Goal: Task Accomplishment & Management: Complete application form

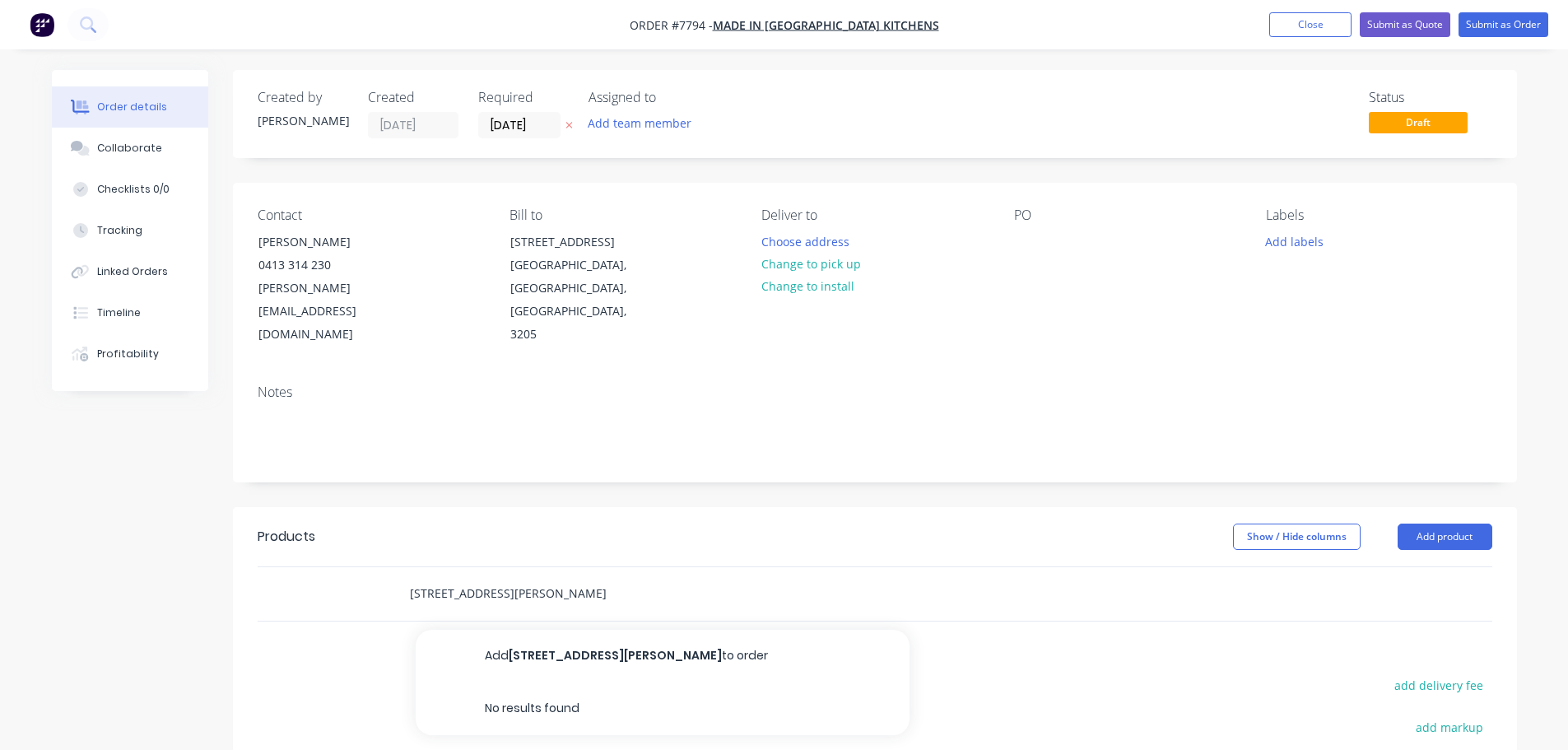
click at [488, 577] on input "[STREET_ADDRESS][PERSON_NAME]" at bounding box center [574, 593] width 329 height 33
click at [496, 577] on input "[STREET_ADDRESS][PERSON_NAME]" at bounding box center [574, 593] width 329 height 33
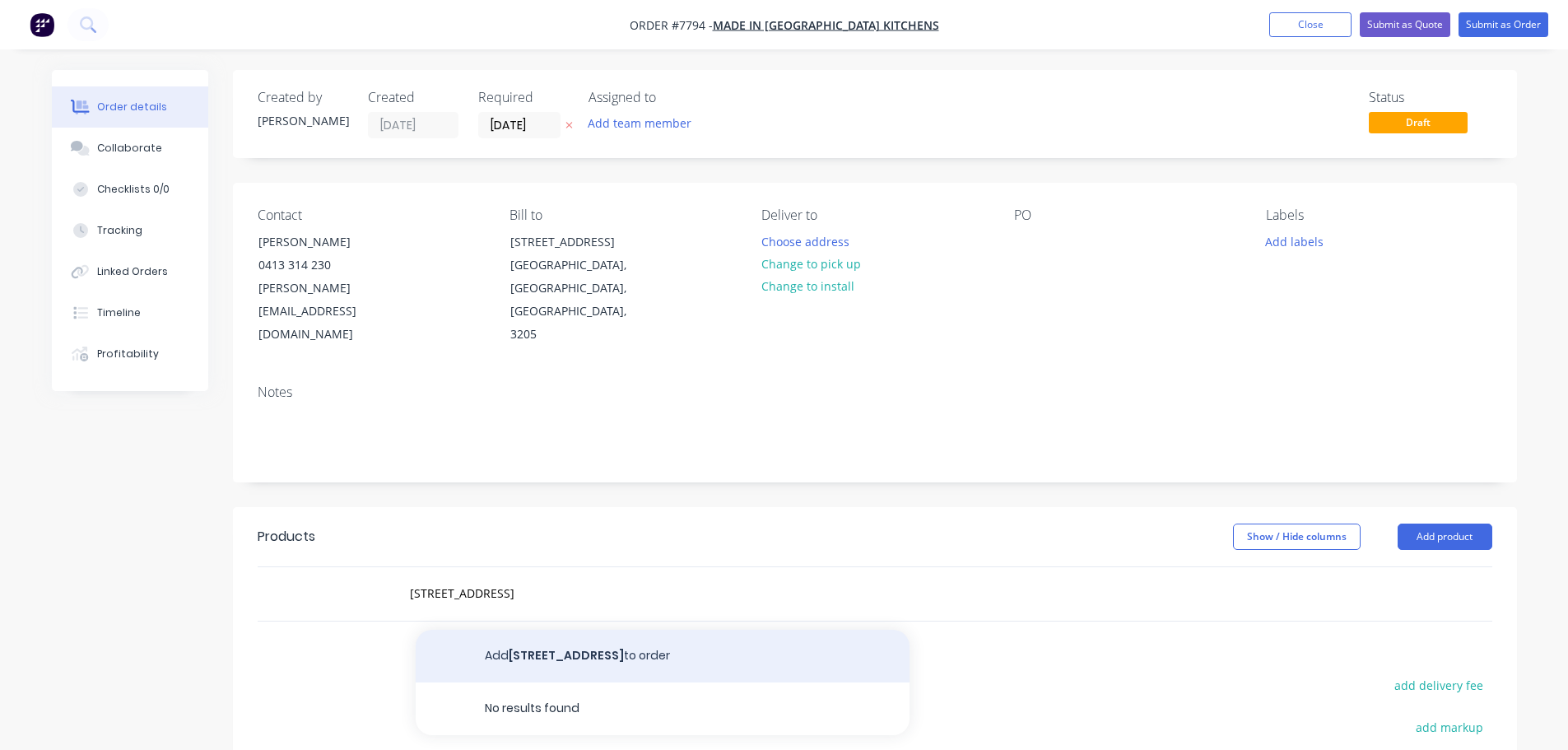
type input "[STREET_ADDRESS]"
click at [549, 630] on button "Add [STREET_ADDRESS] to order" at bounding box center [662, 656] width 493 height 53
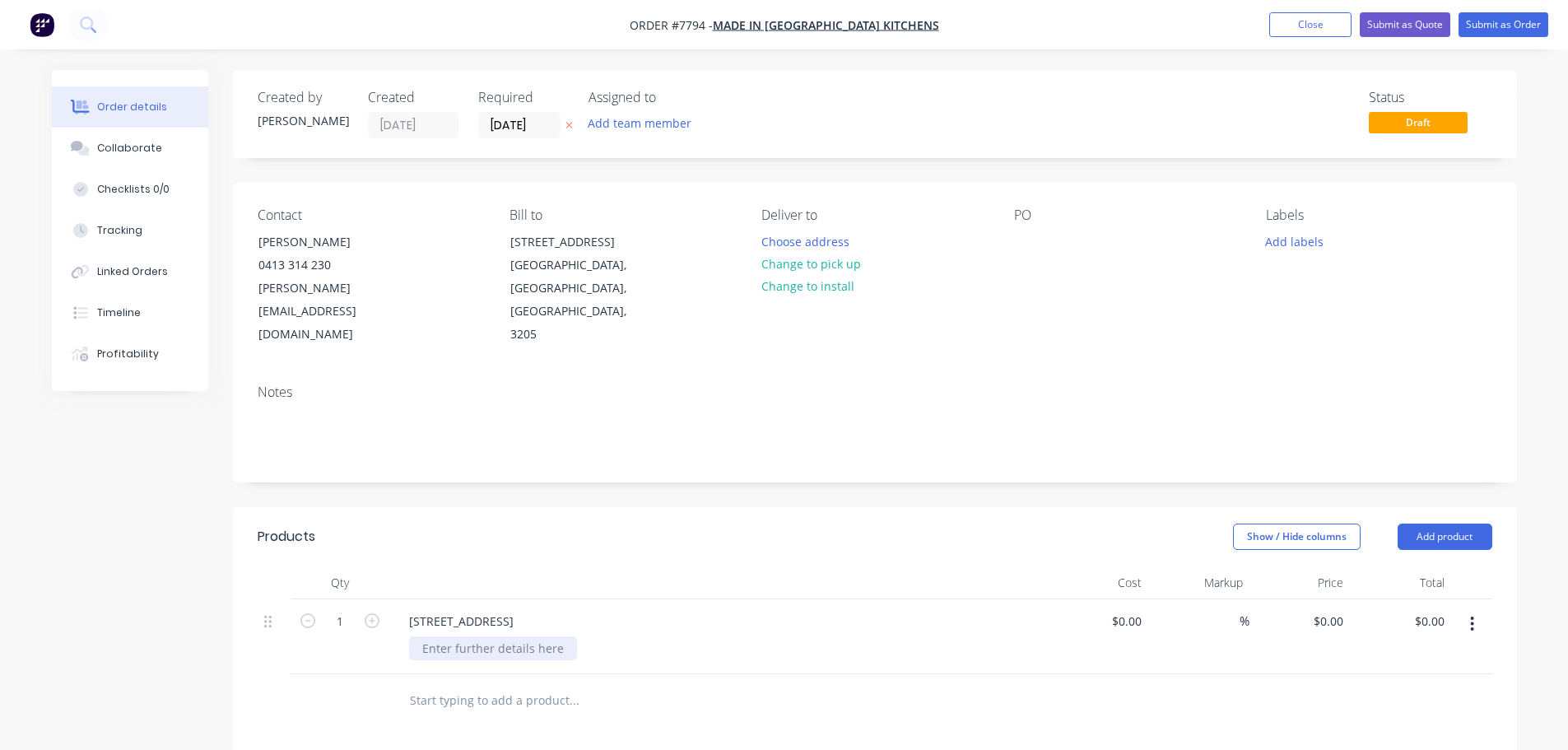
click at [513, 636] on div at bounding box center [493, 648] width 168 height 24
click at [539, 636] on div "Stone fabrication &" at bounding box center [725, 648] width 632 height 24
click at [530, 636] on div "Stone fabrication &" at bounding box center [475, 648] width 133 height 24
click at [621, 636] on div "Stone fabrication & install Customer supplied 20mm Negresco Granite" at bounding box center [544, 656] width 269 height 41
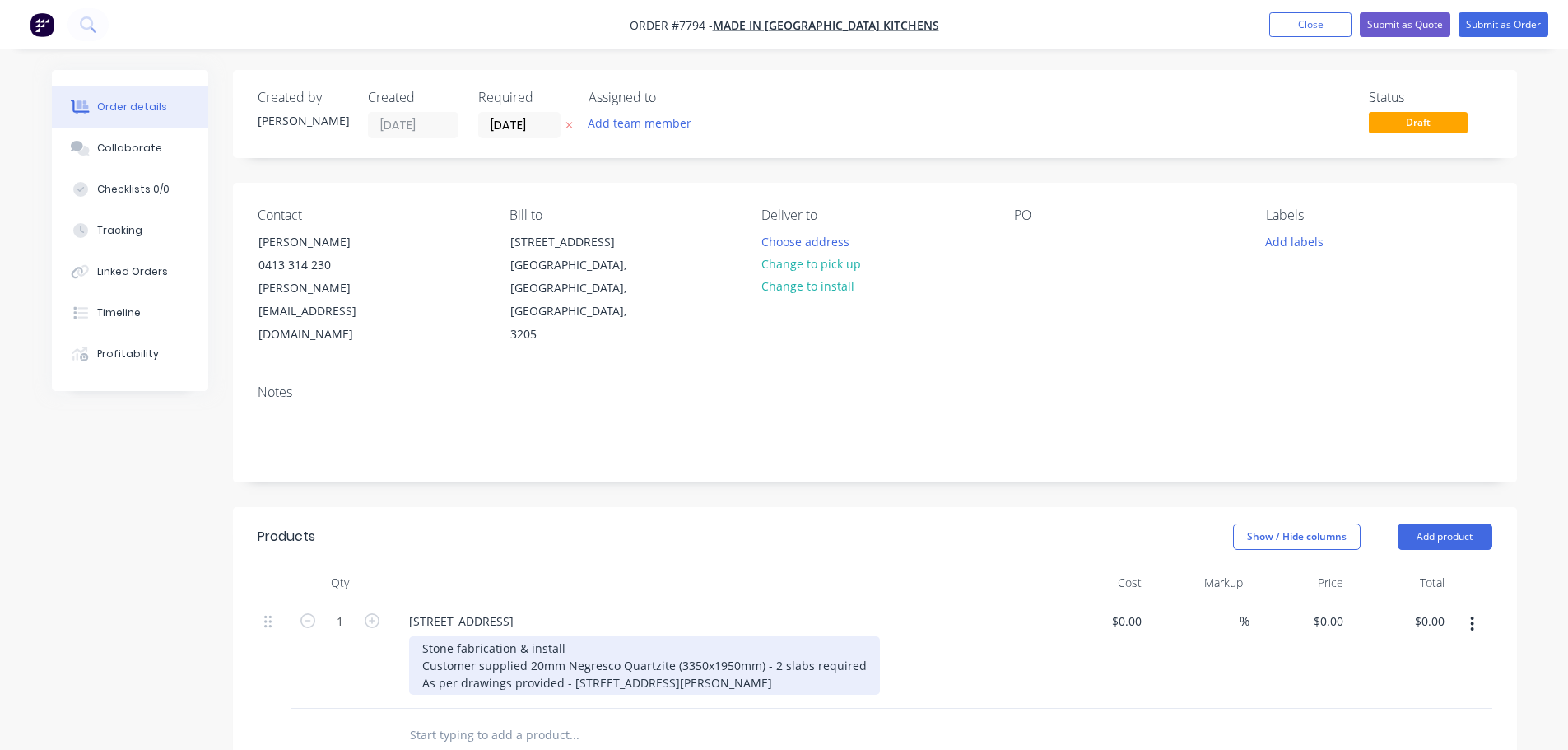
click at [650, 636] on div "Stone fabrication & install Customer supplied 20mm Negresco Quartzite (3350x195…" at bounding box center [645, 666] width 471 height 58
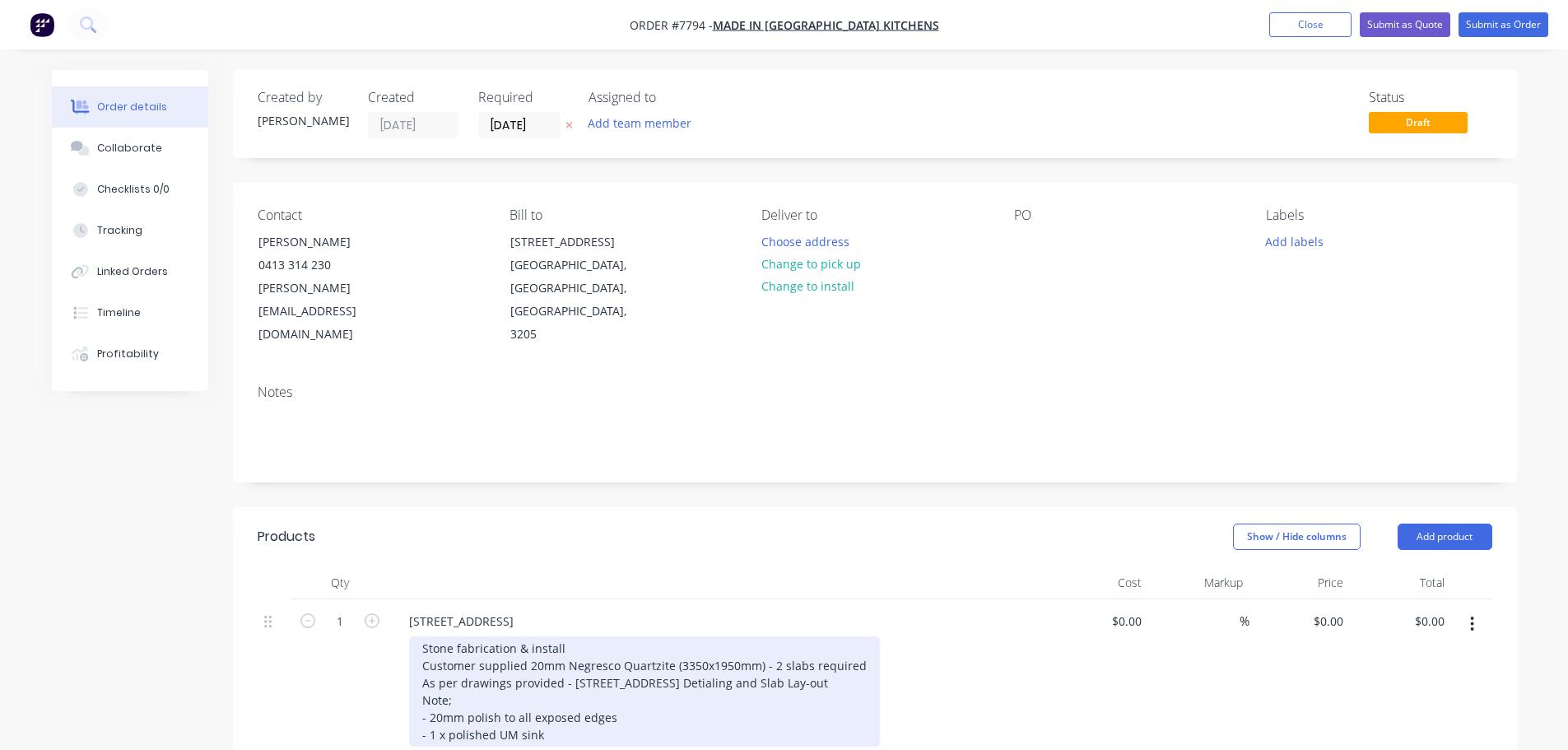
click at [551, 690] on div "Stone fabrication & install Customer supplied 20mm Negresco Quartzite (3350x195…" at bounding box center [645, 692] width 471 height 110
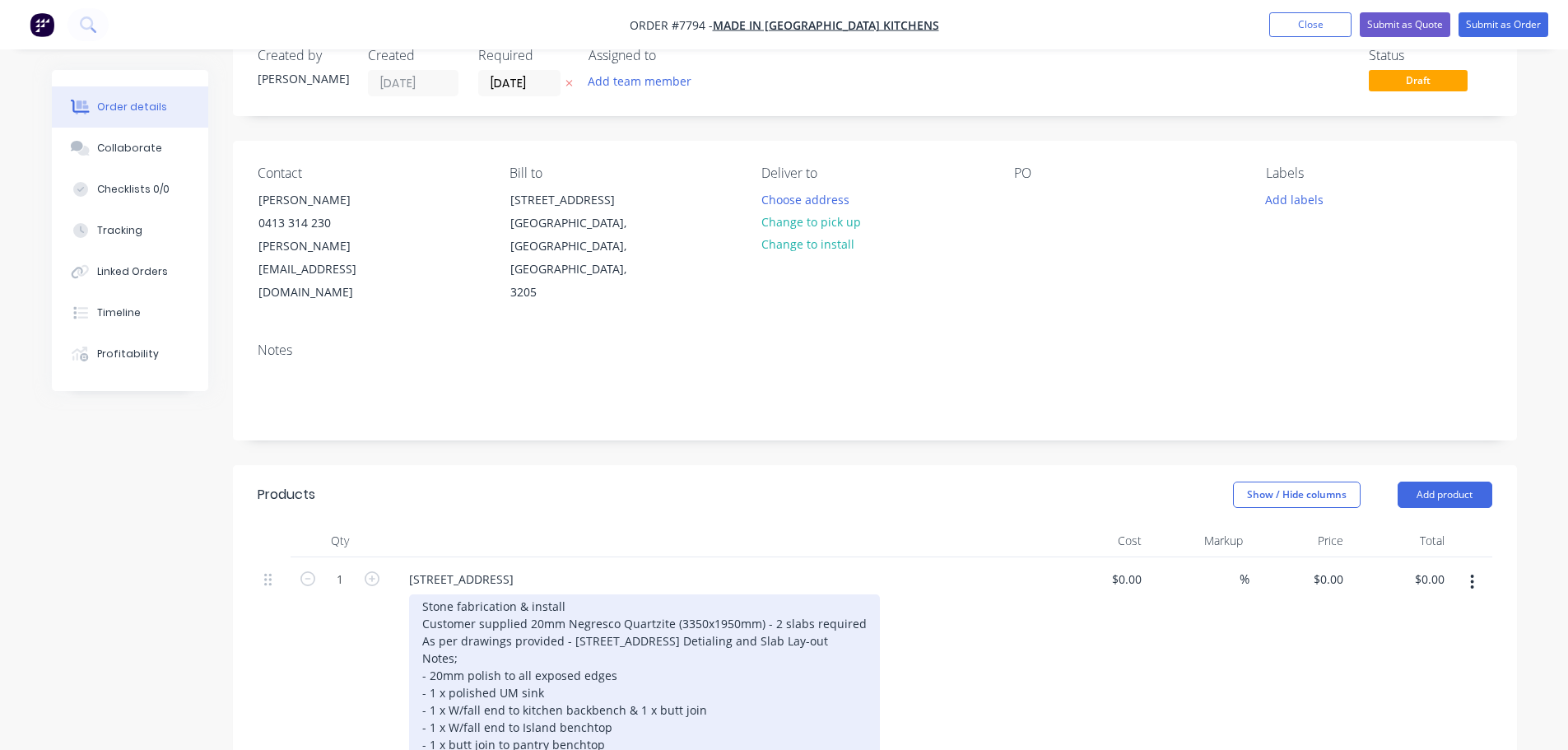
scroll to position [83, 0]
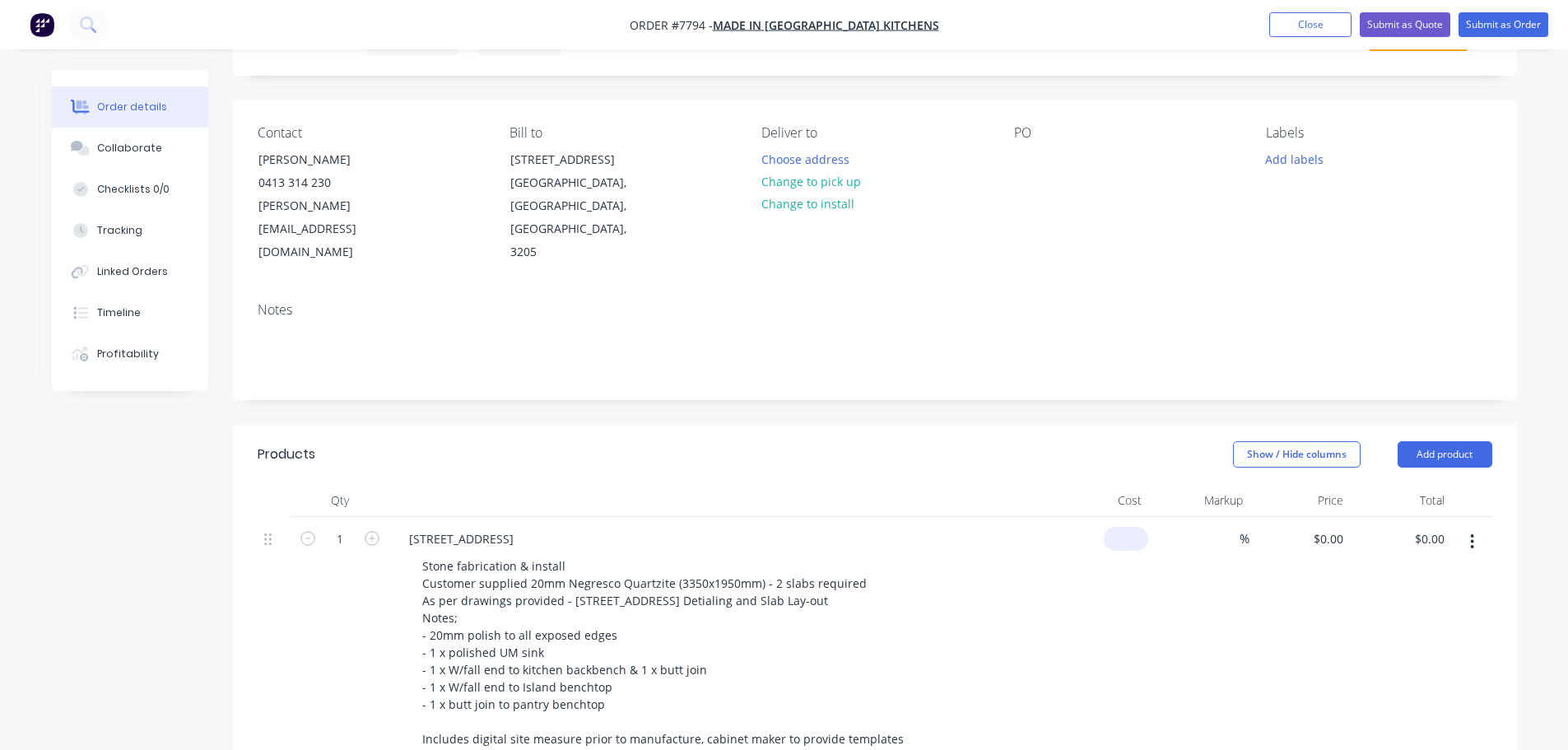
click at [1125, 527] on div "$0.00" at bounding box center [1125, 539] width 44 height 24
type input "$5,200.00"
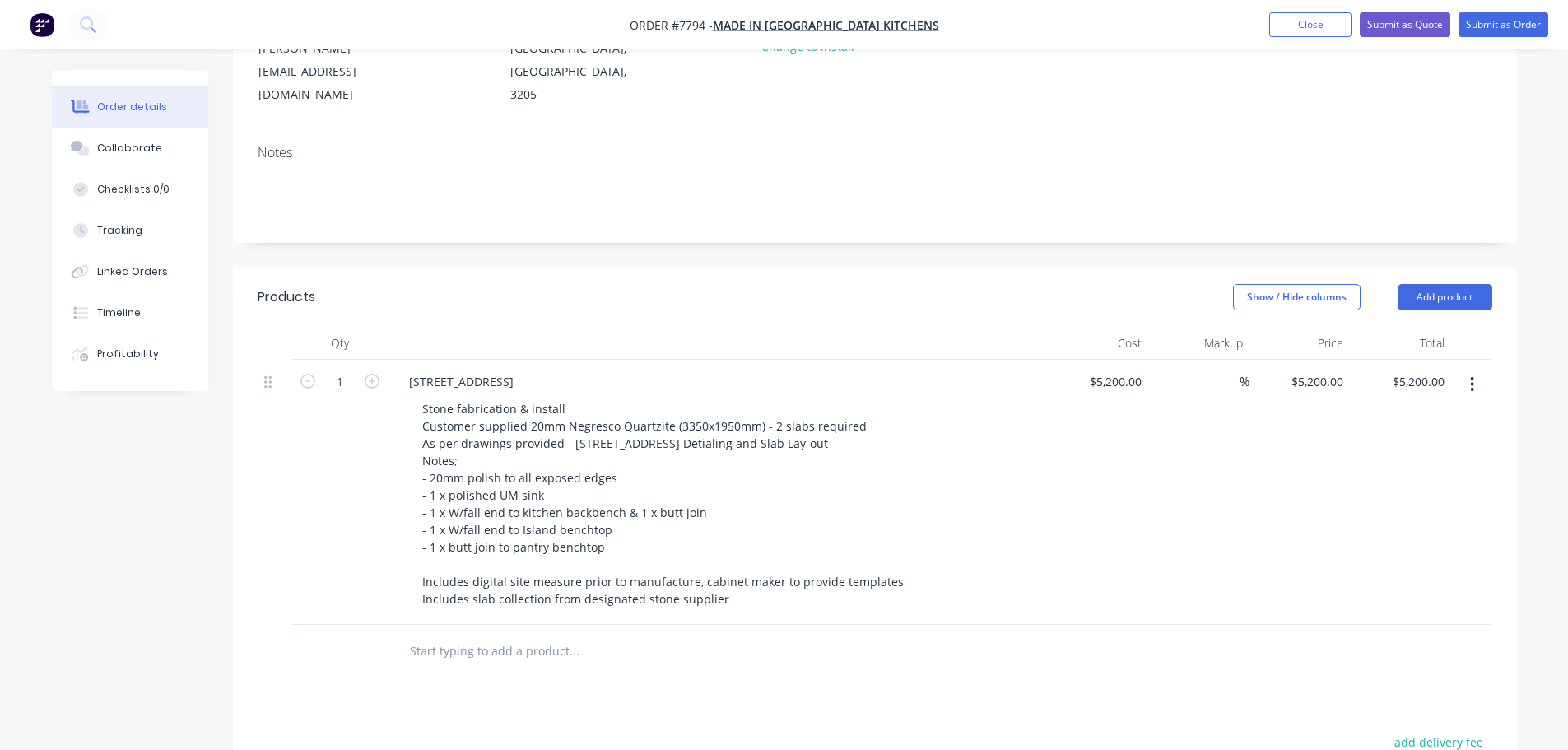
scroll to position [247, 0]
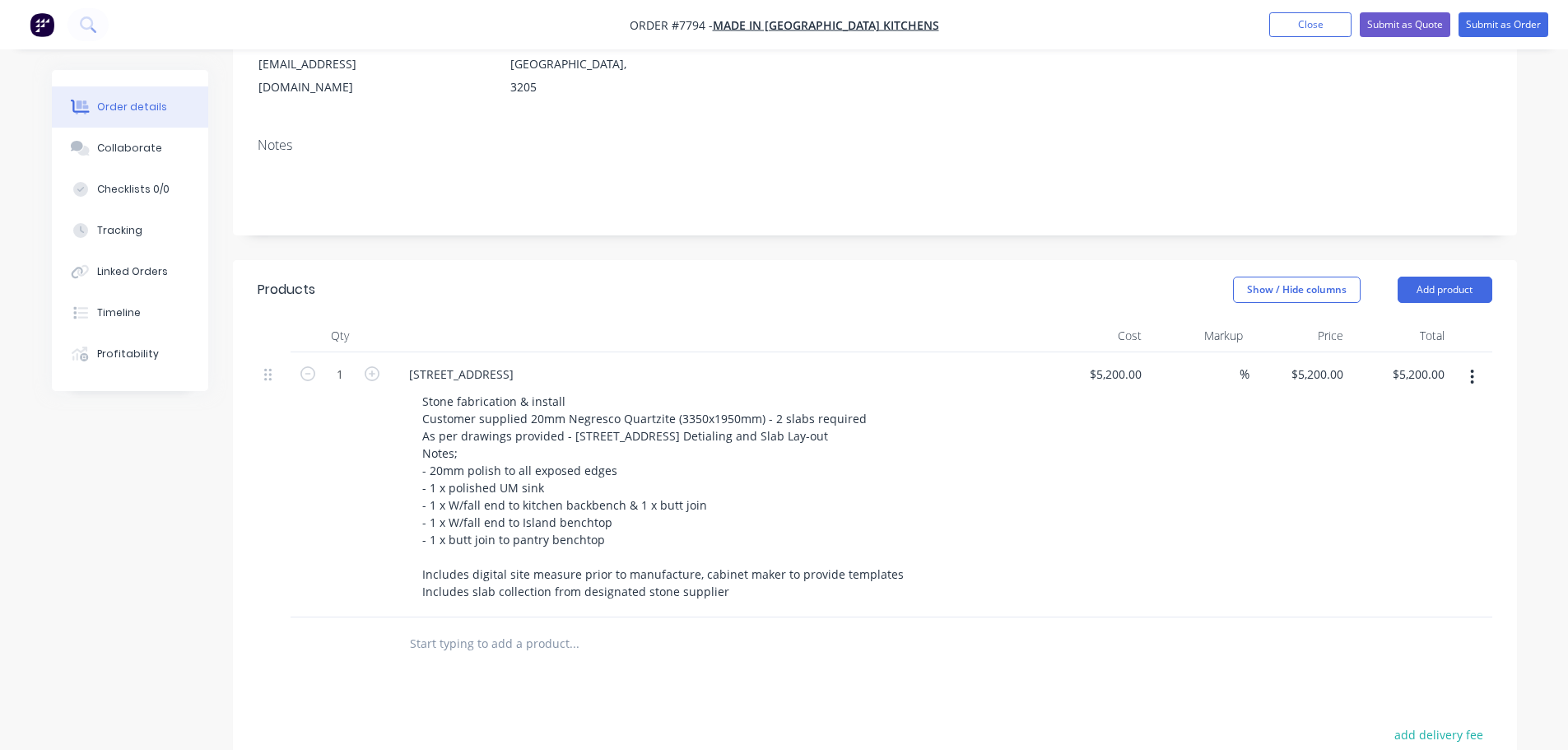
click at [539, 627] on input "text" at bounding box center [574, 643] width 329 height 33
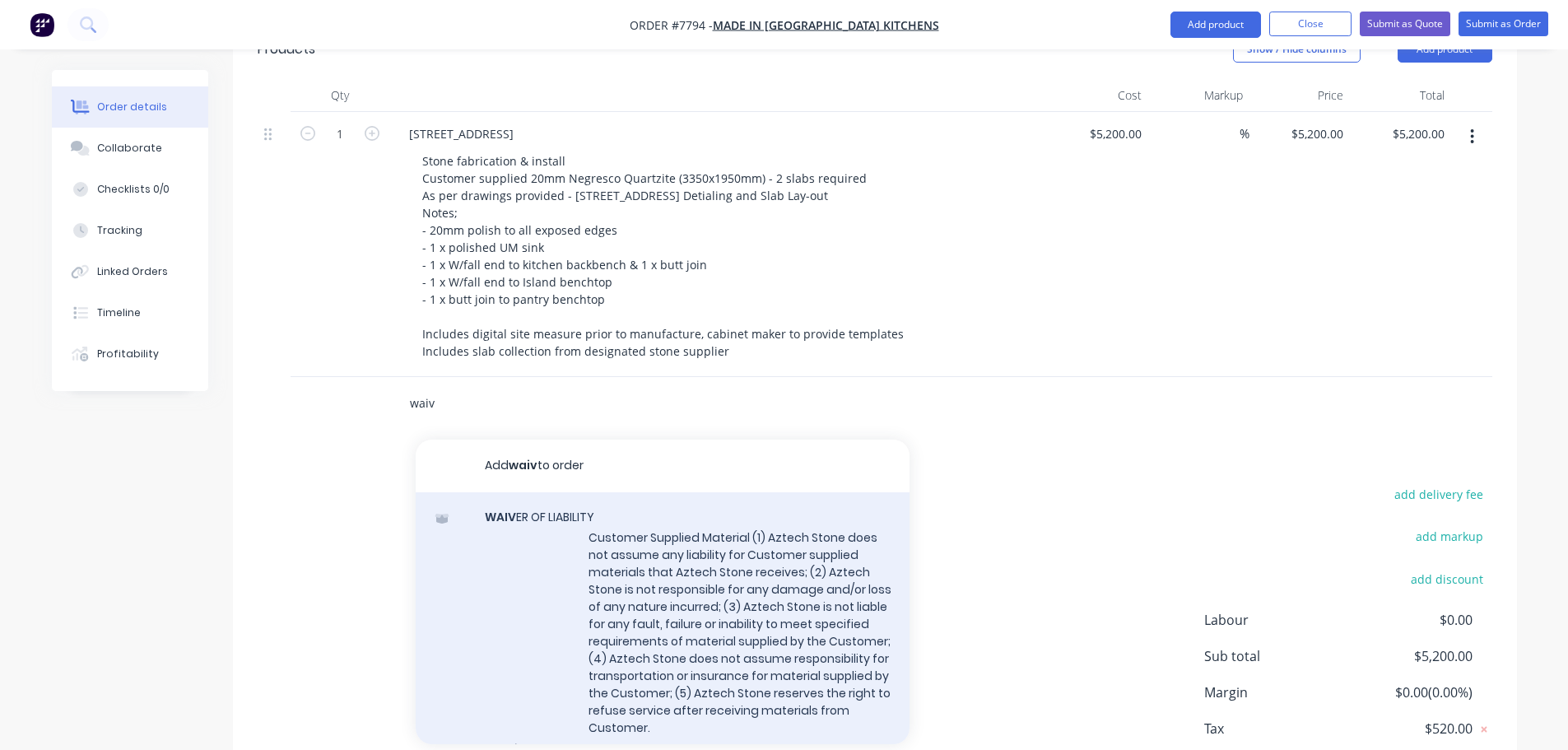
scroll to position [494, 0]
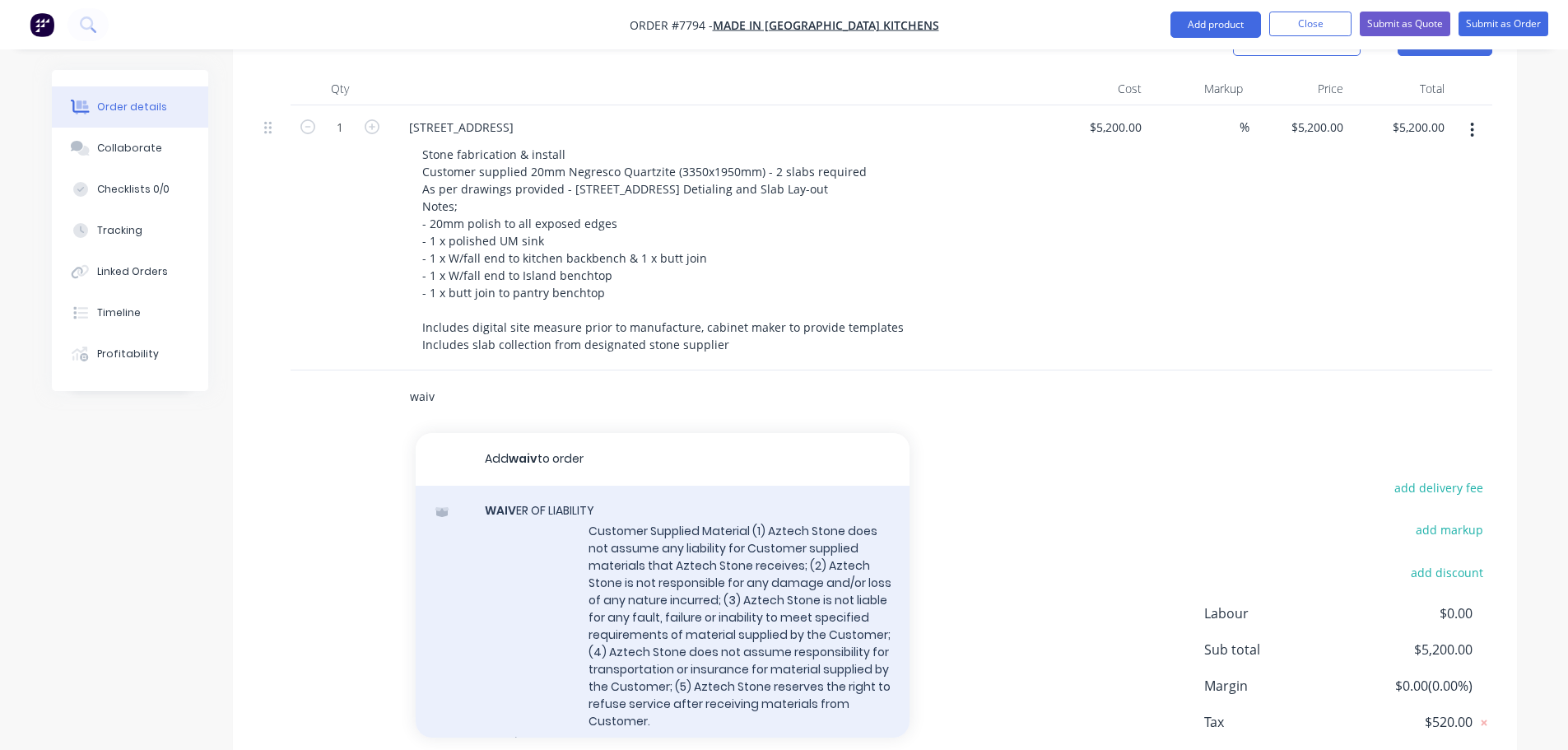
type input "waiv"
click at [638, 550] on div "WAIV ER OF LIABILITY Customer Supplied Material (1) Aztech Stone does not assum…" at bounding box center [662, 636] width 493 height 302
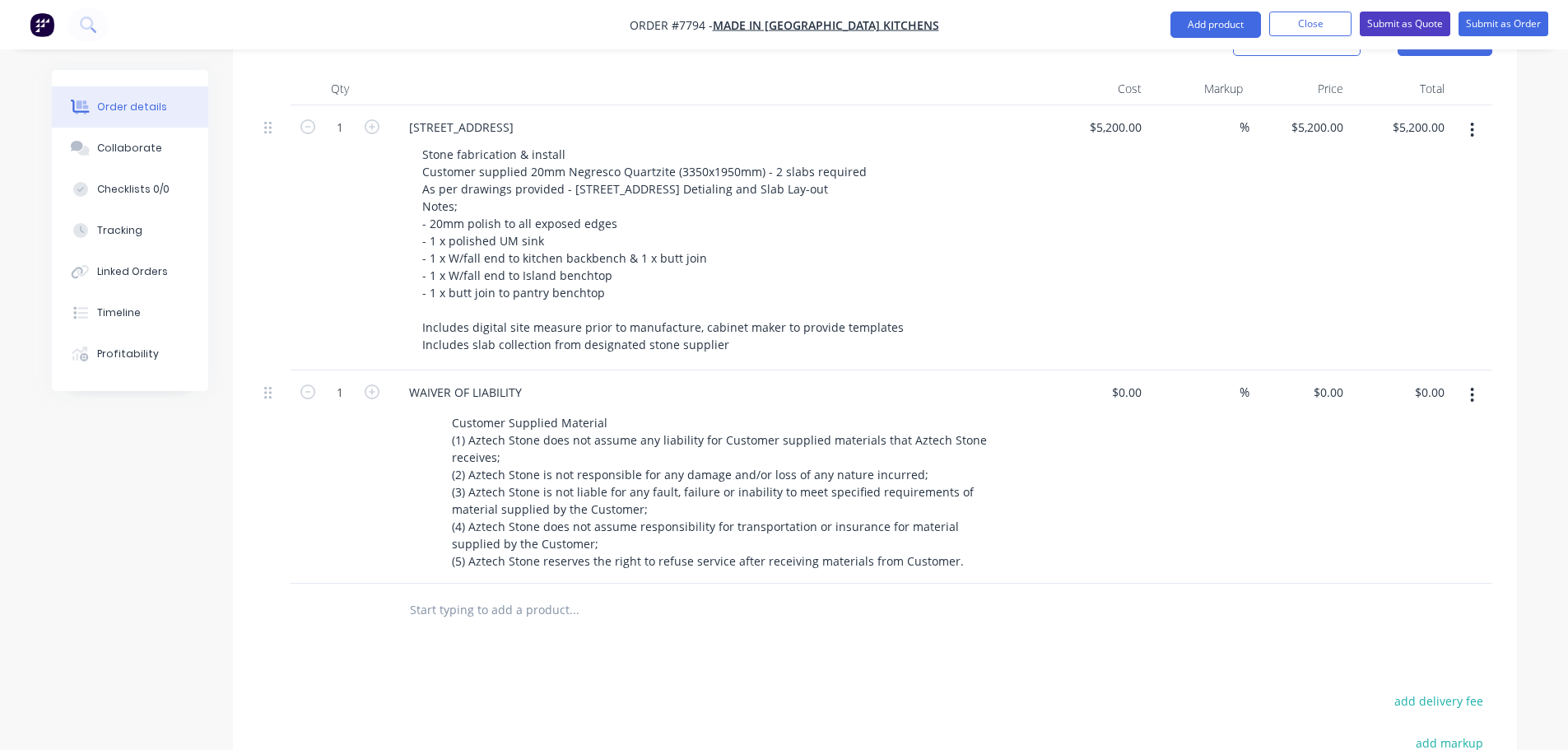
click at [1412, 15] on button "Submit as Quote" at bounding box center [1404, 24] width 90 height 25
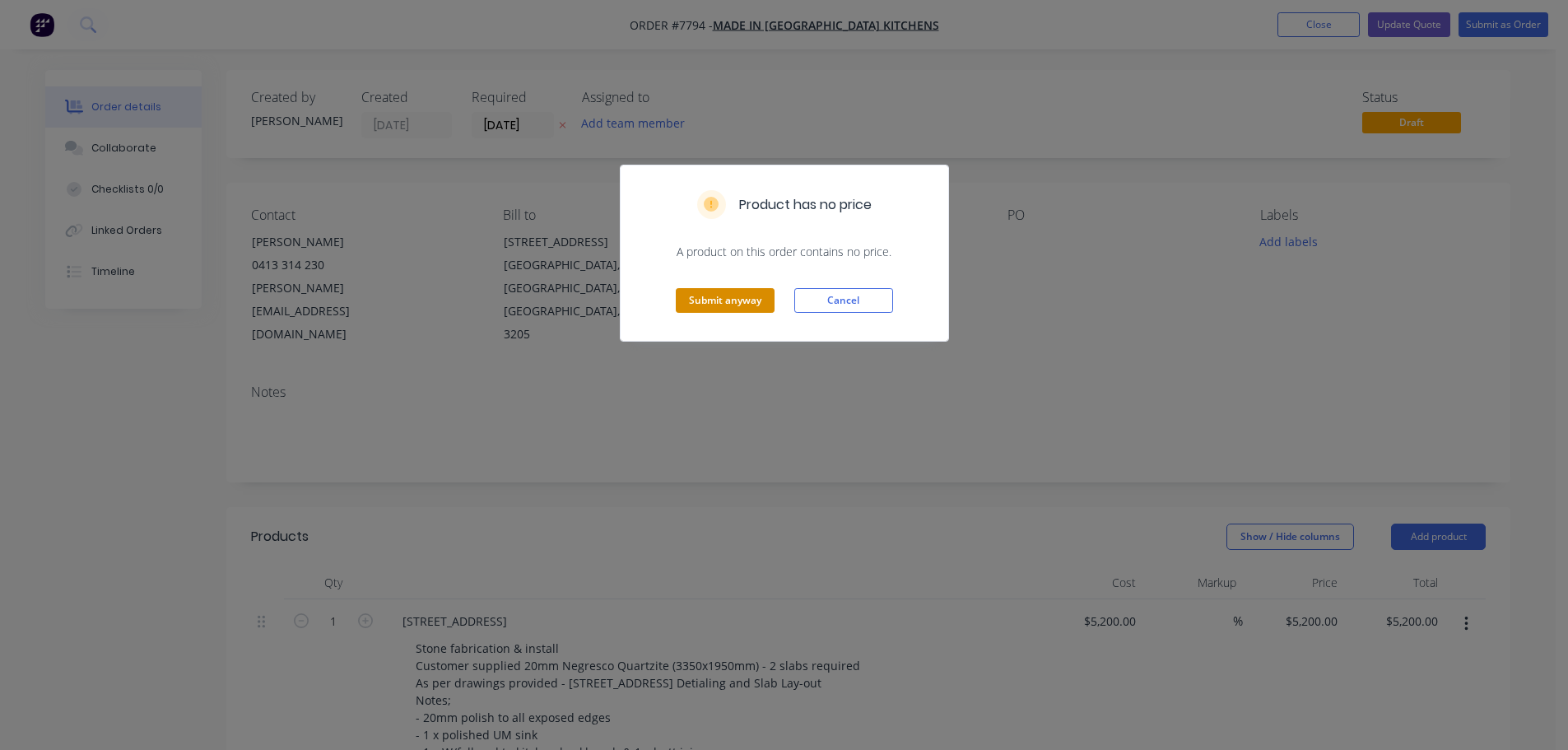
click at [755, 299] on button "Submit anyway" at bounding box center [725, 301] width 99 height 25
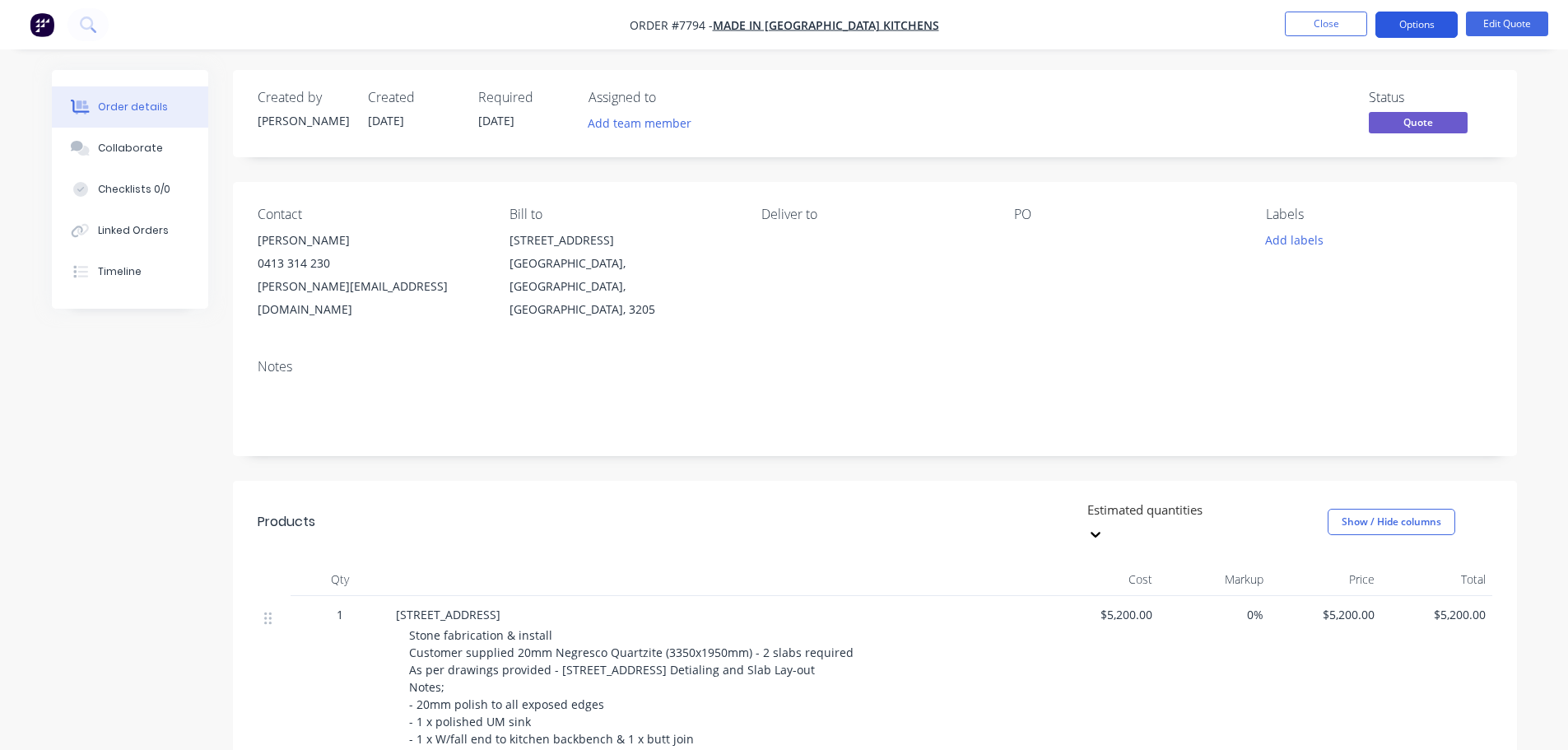
click at [1411, 26] on button "Options" at bounding box center [1416, 25] width 83 height 27
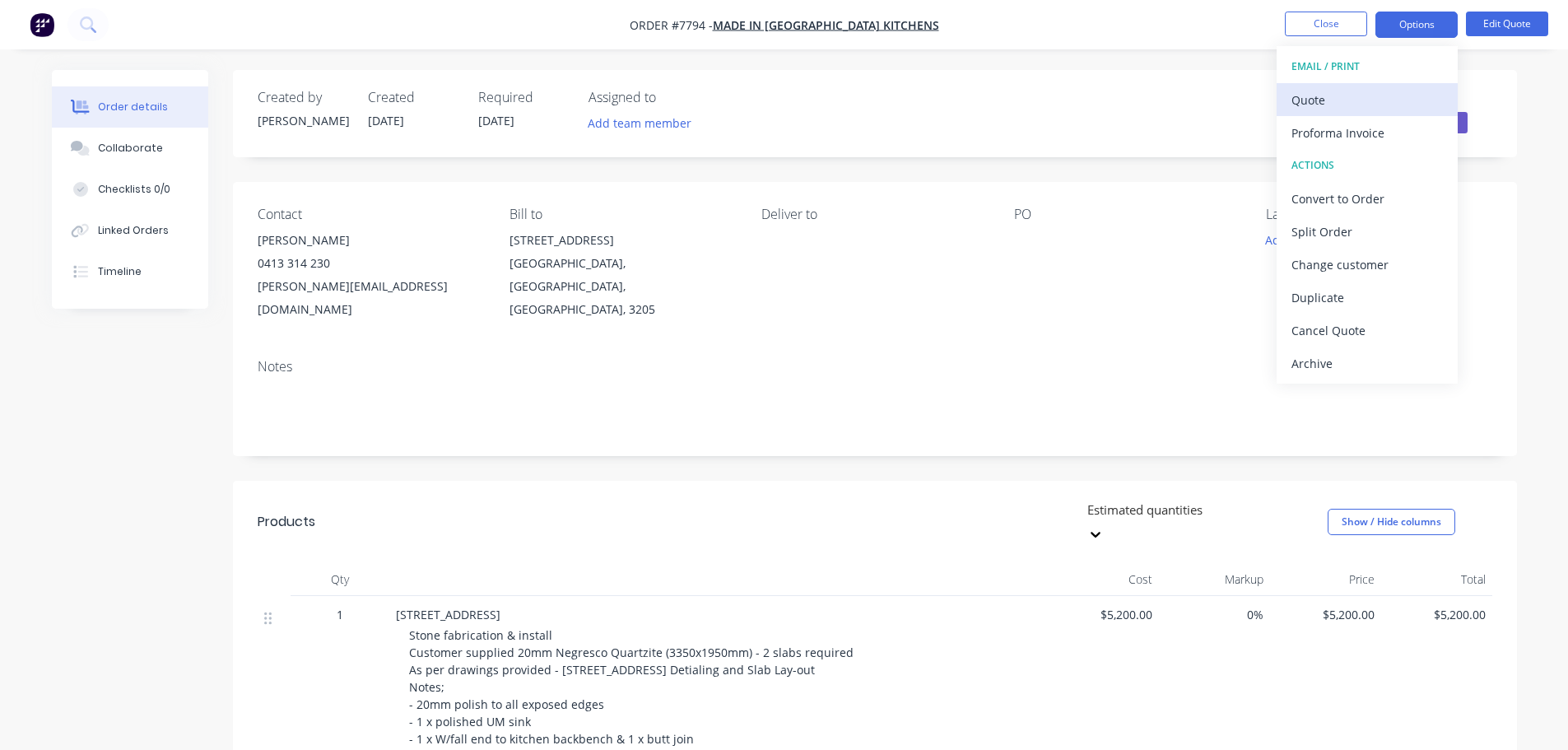
click at [1327, 99] on div "Quote" at bounding box center [1367, 99] width 151 height 24
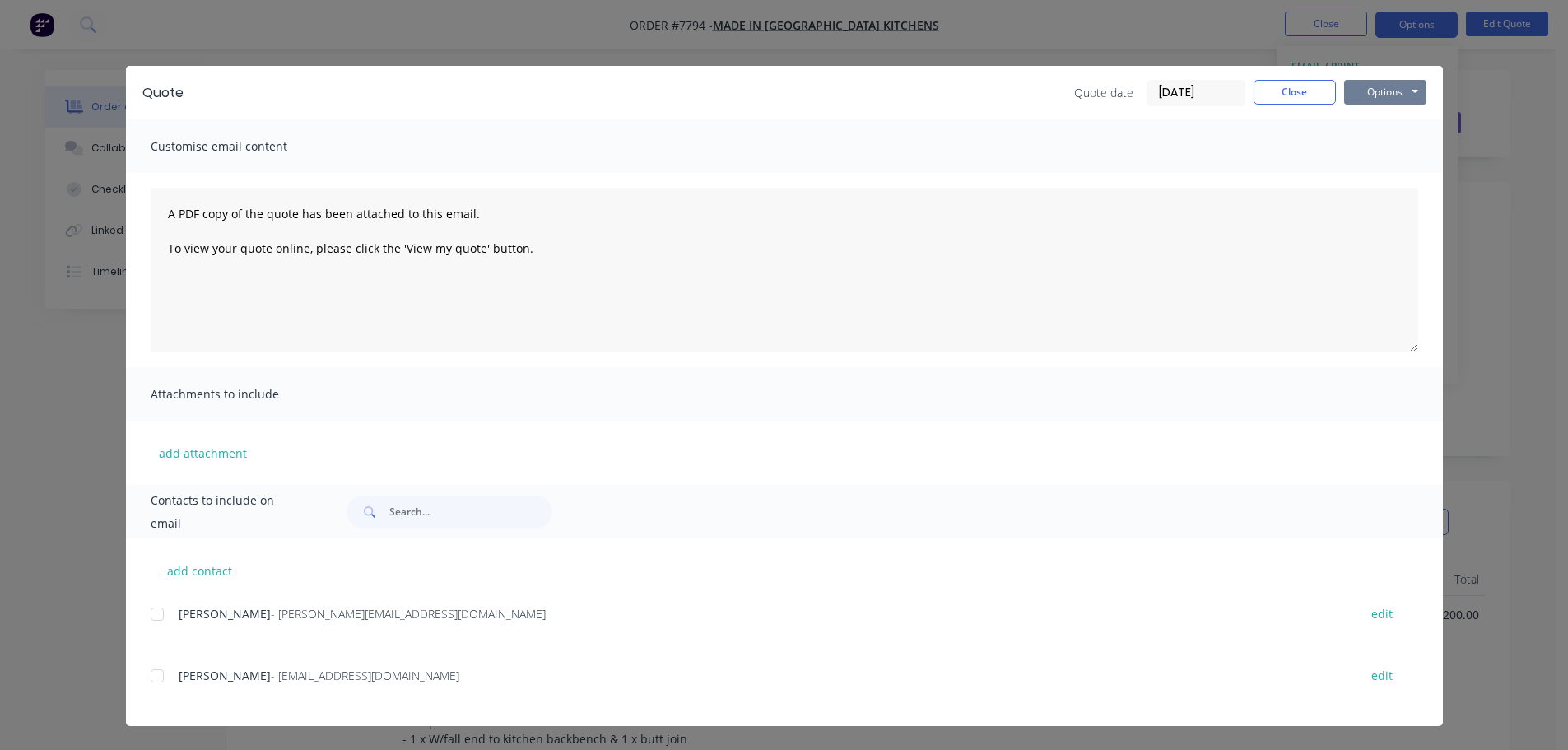
click at [1388, 94] on button "Options" at bounding box center [1385, 93] width 83 height 25
click at [1381, 117] on button "Preview" at bounding box center [1397, 121] width 105 height 28
click at [1291, 94] on button "Close" at bounding box center [1294, 93] width 83 height 25
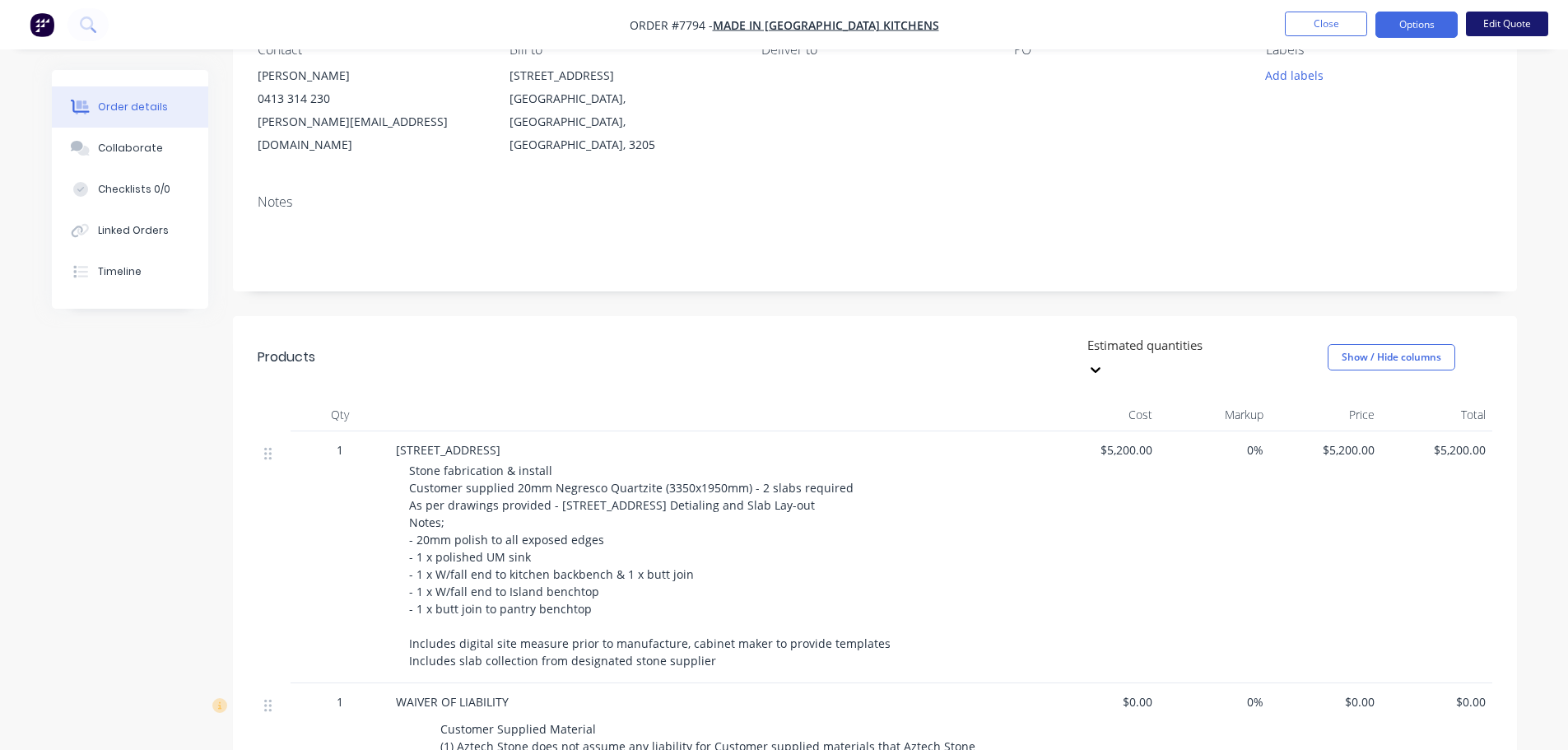
click at [1516, 22] on button "Edit Quote" at bounding box center [1507, 24] width 83 height 25
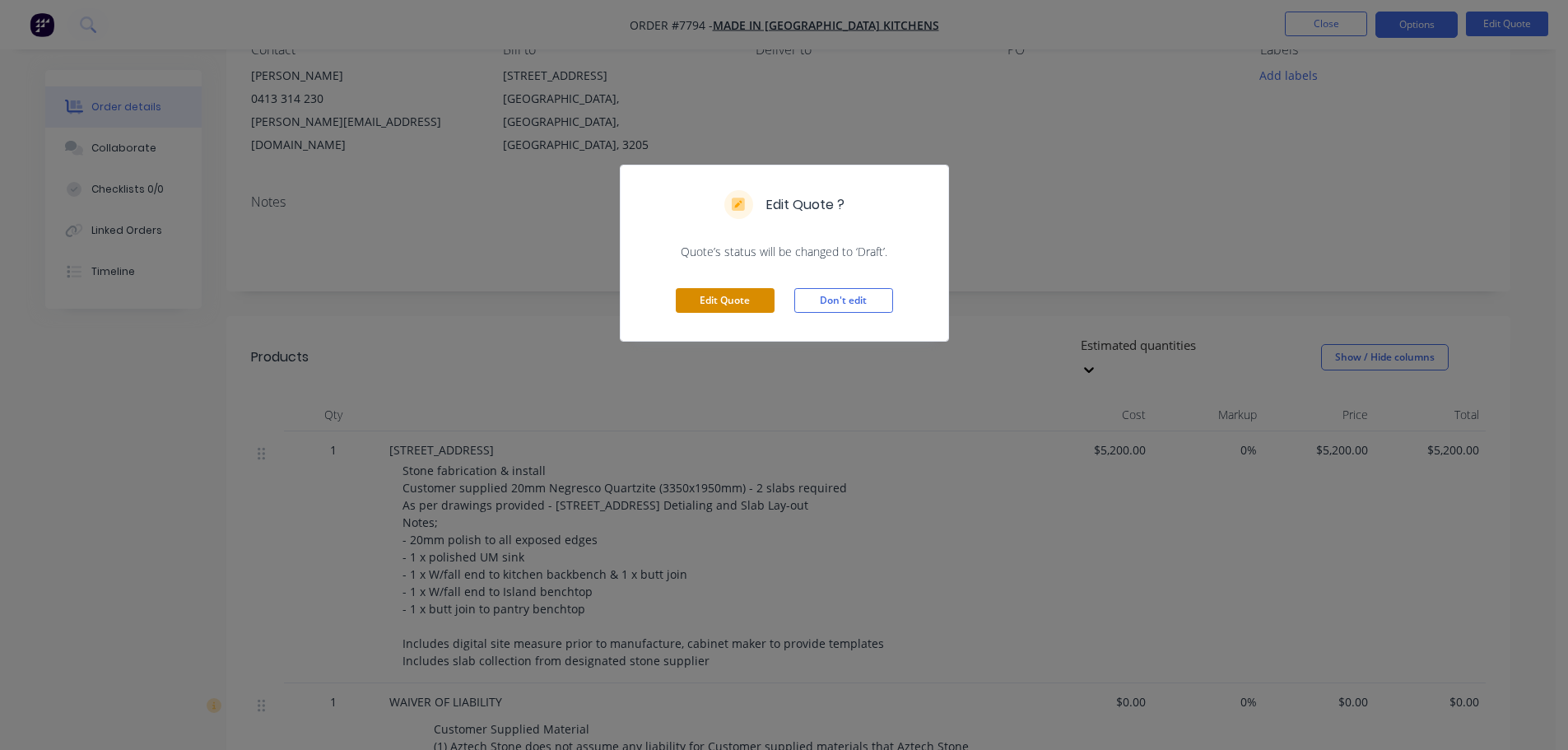
click at [731, 303] on button "Edit Quote" at bounding box center [725, 301] width 99 height 25
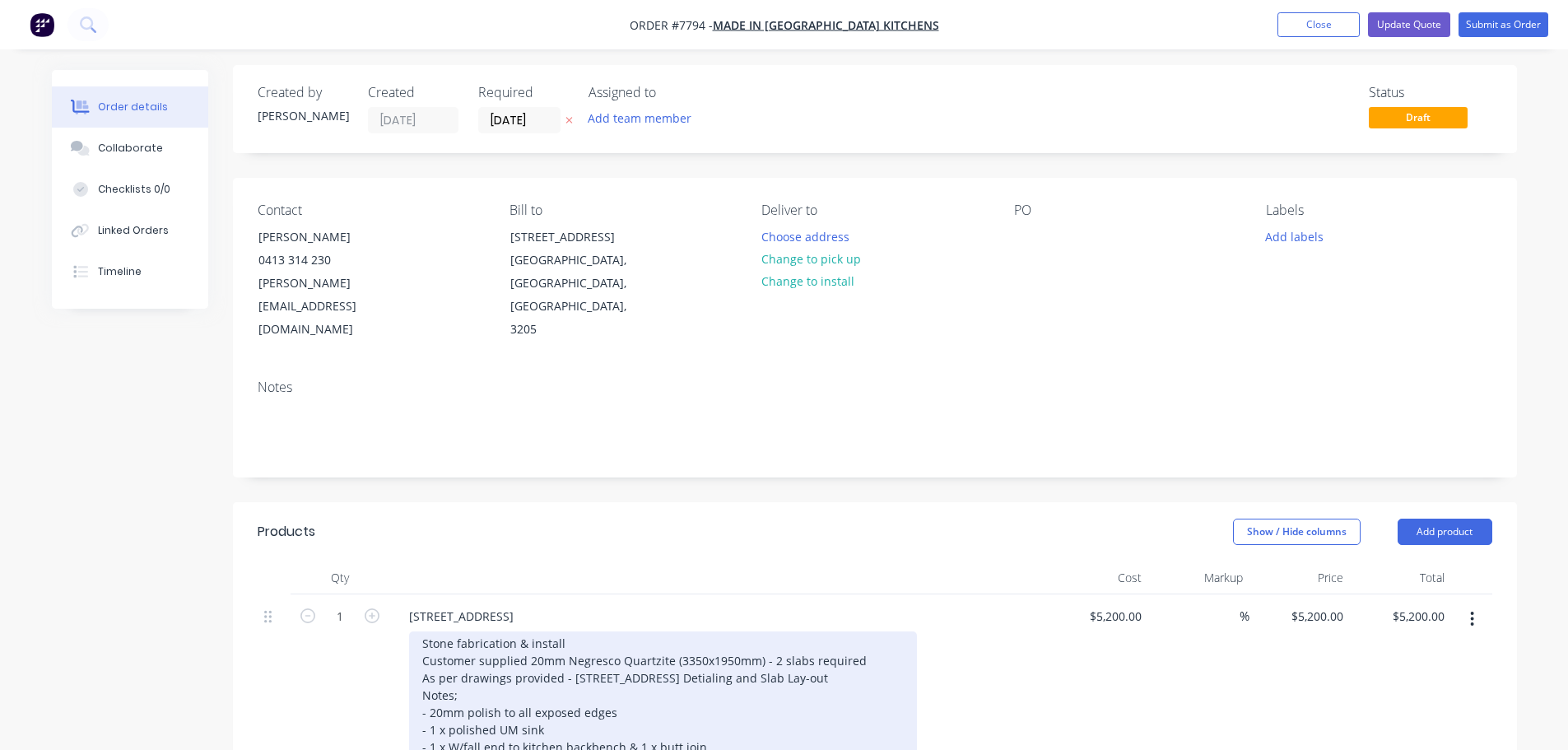
scroll to position [247, 0]
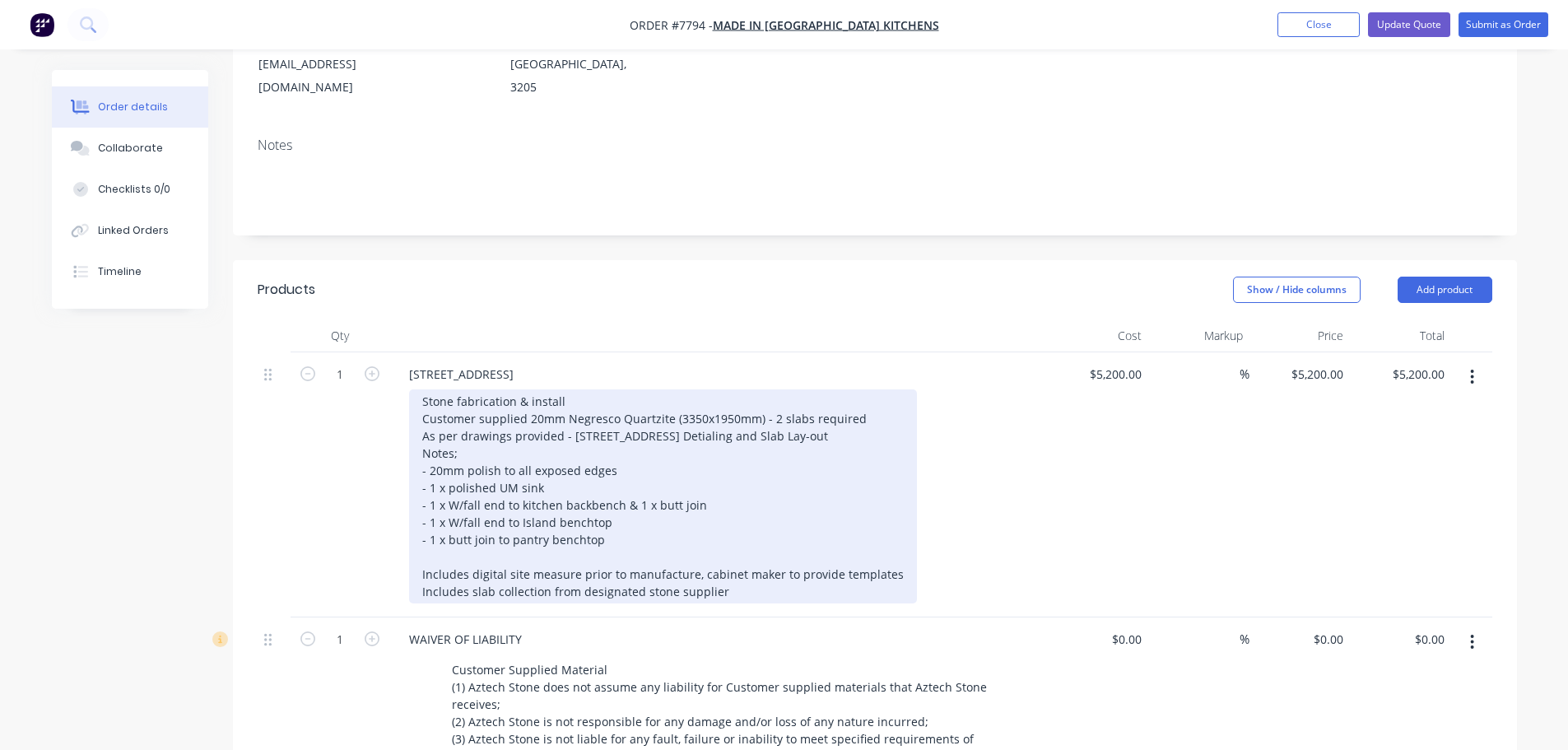
click at [738, 549] on div "Stone fabrication & install Customer supplied 20mm Negresco Quartzite (3350x195…" at bounding box center [663, 496] width 508 height 214
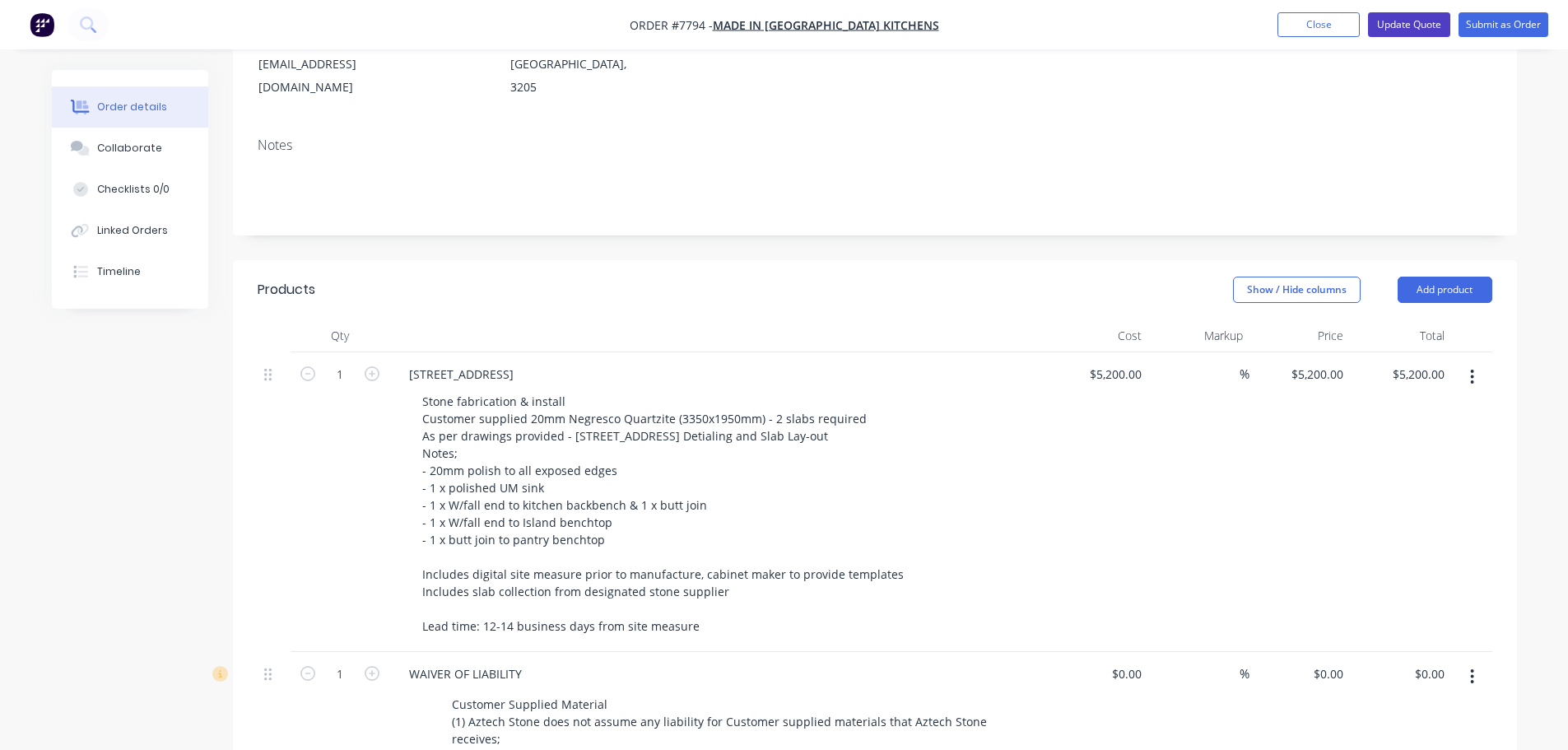
click at [1427, 22] on button "Update Quote" at bounding box center [1409, 25] width 83 height 25
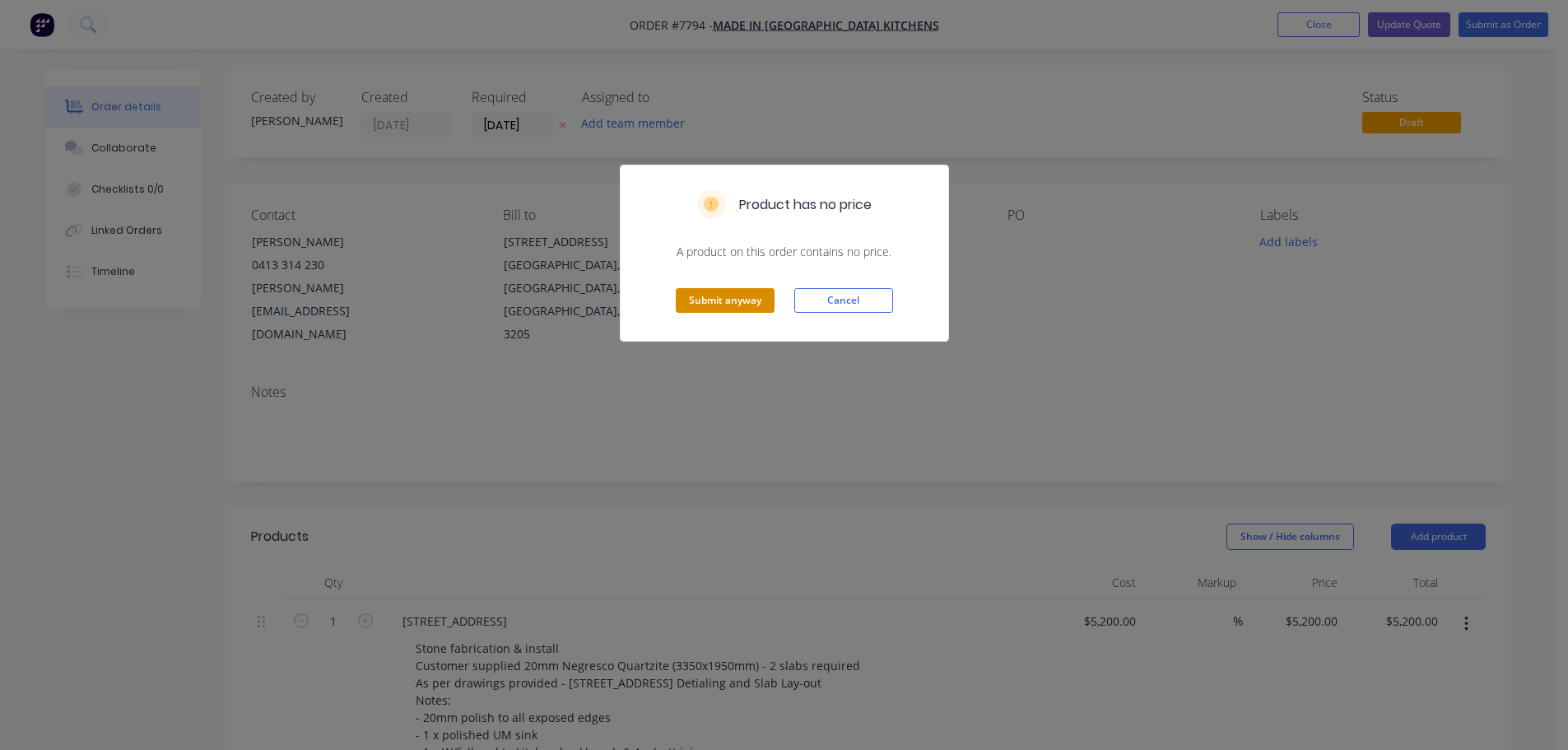
click at [736, 295] on button "Submit anyway" at bounding box center [725, 301] width 99 height 25
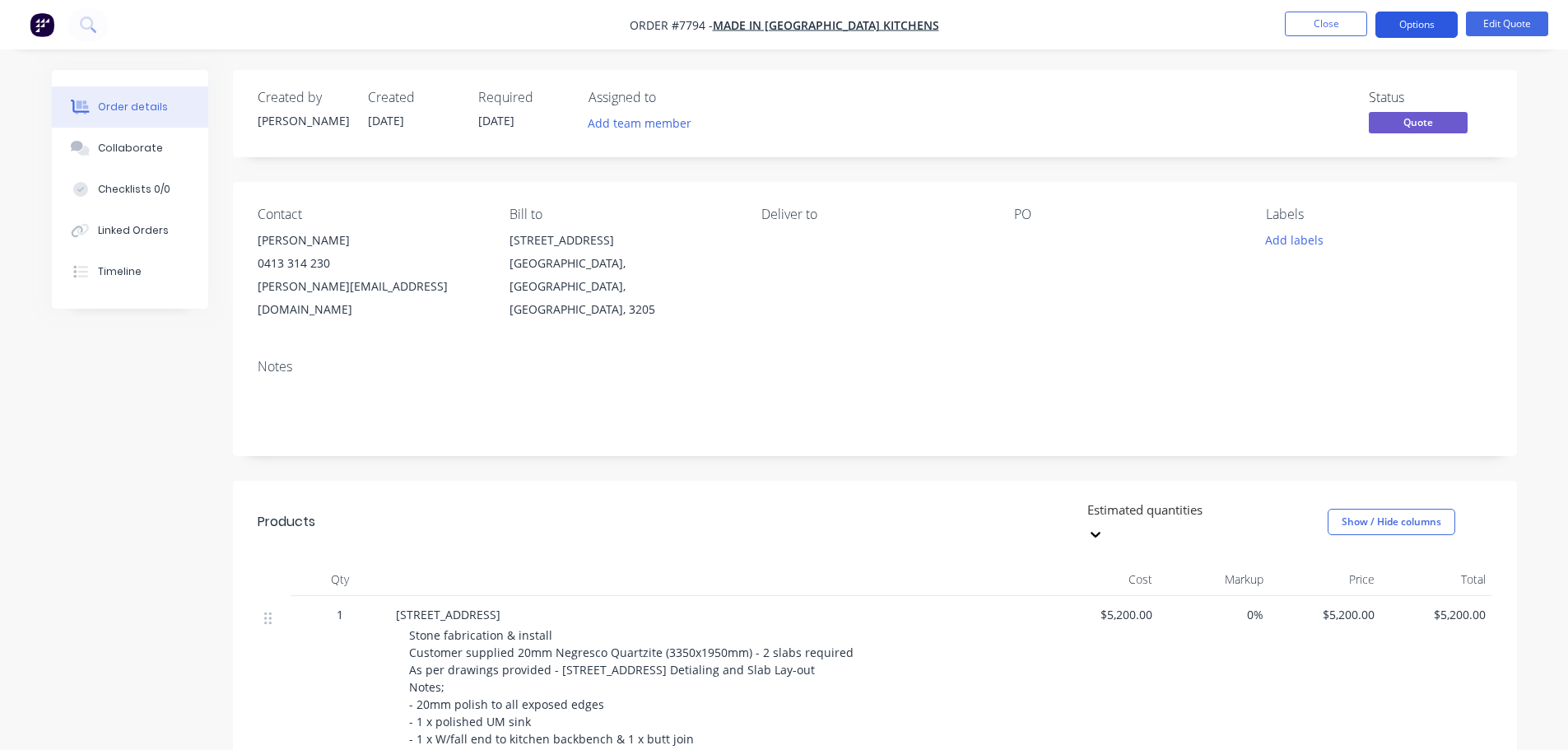
click at [1419, 23] on button "Options" at bounding box center [1416, 25] width 83 height 27
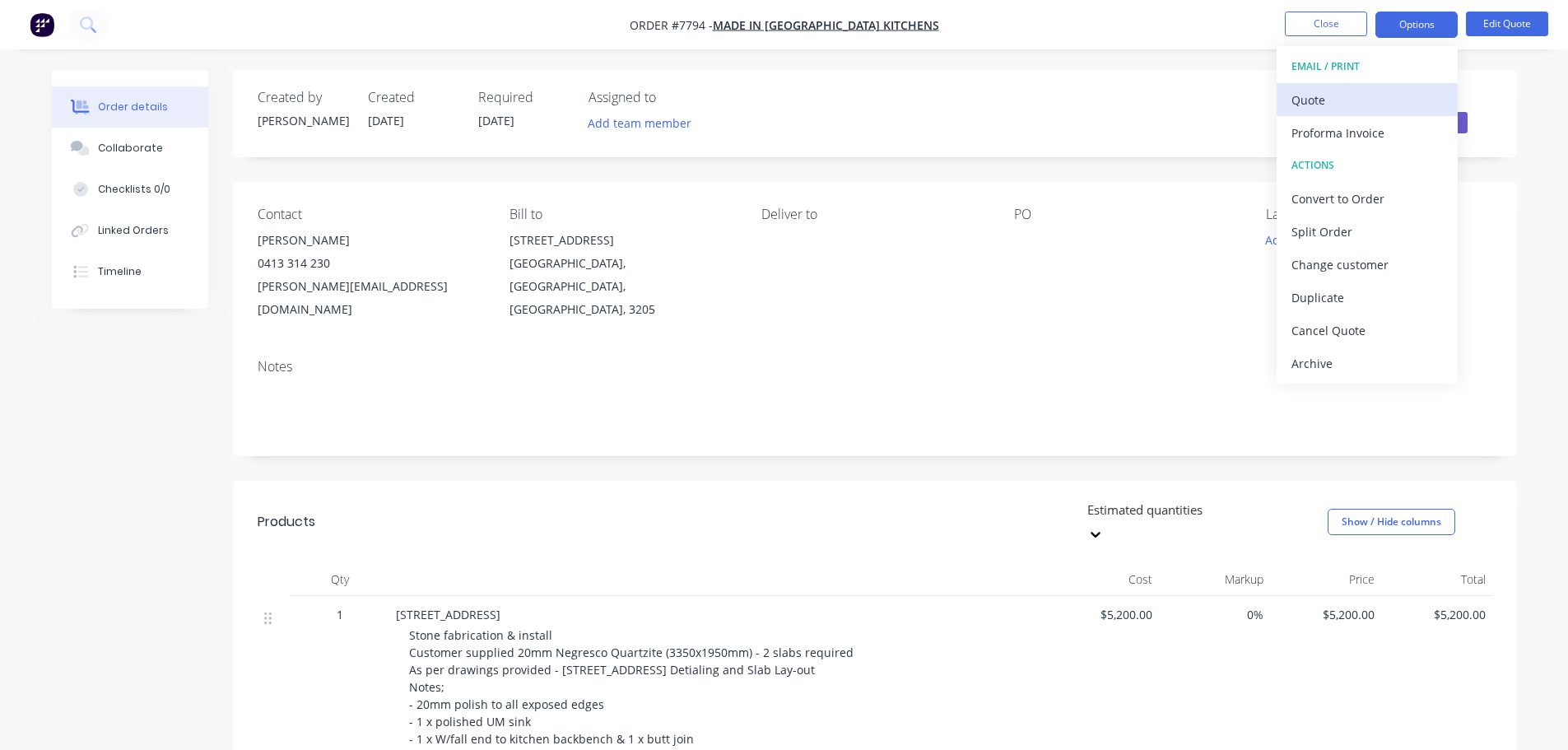
click at [1342, 89] on div "Quote" at bounding box center [1367, 99] width 151 height 24
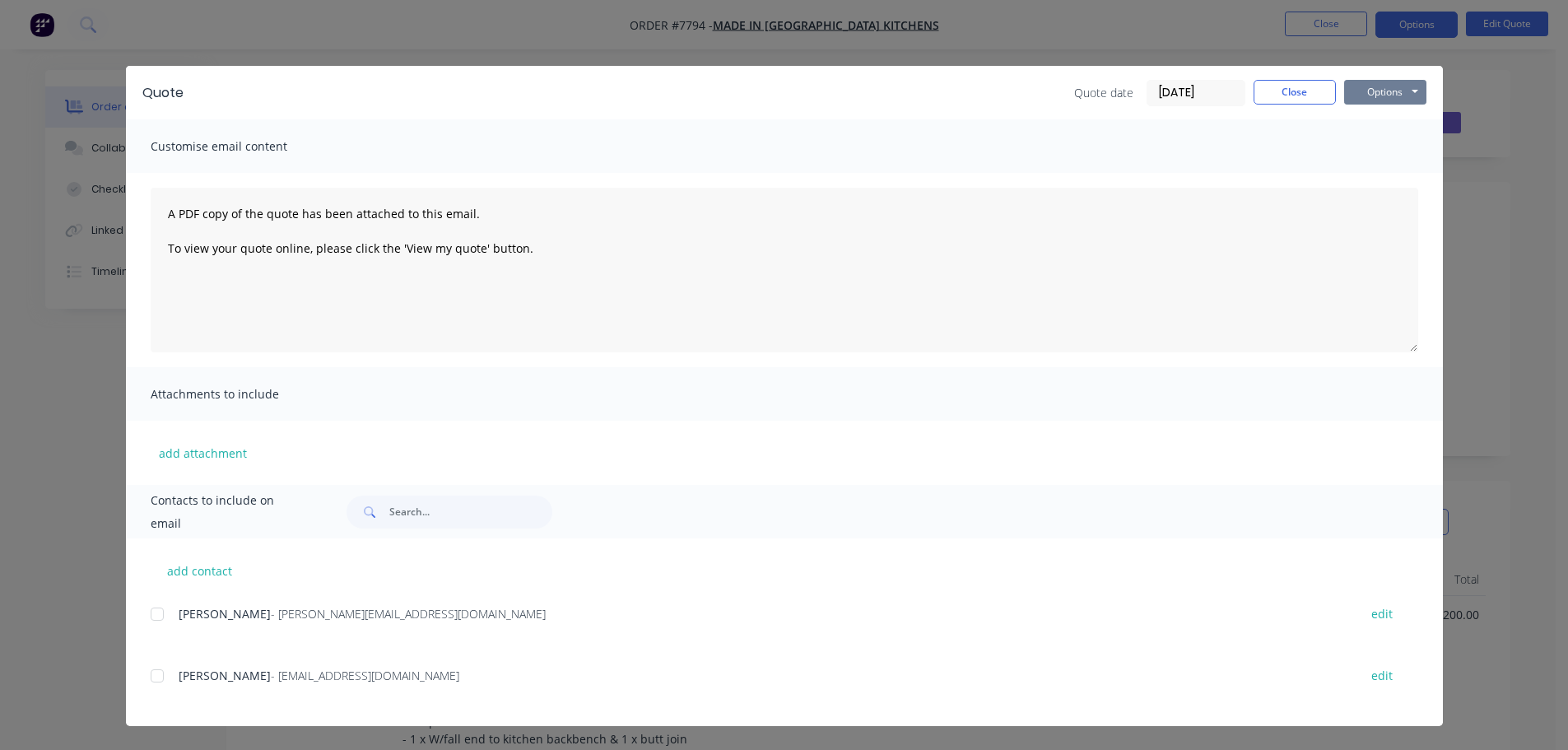
click at [1365, 90] on button "Options" at bounding box center [1385, 93] width 83 height 25
click at [1369, 124] on button "Preview" at bounding box center [1397, 121] width 105 height 28
click at [1322, 94] on button "Close" at bounding box center [1294, 93] width 83 height 25
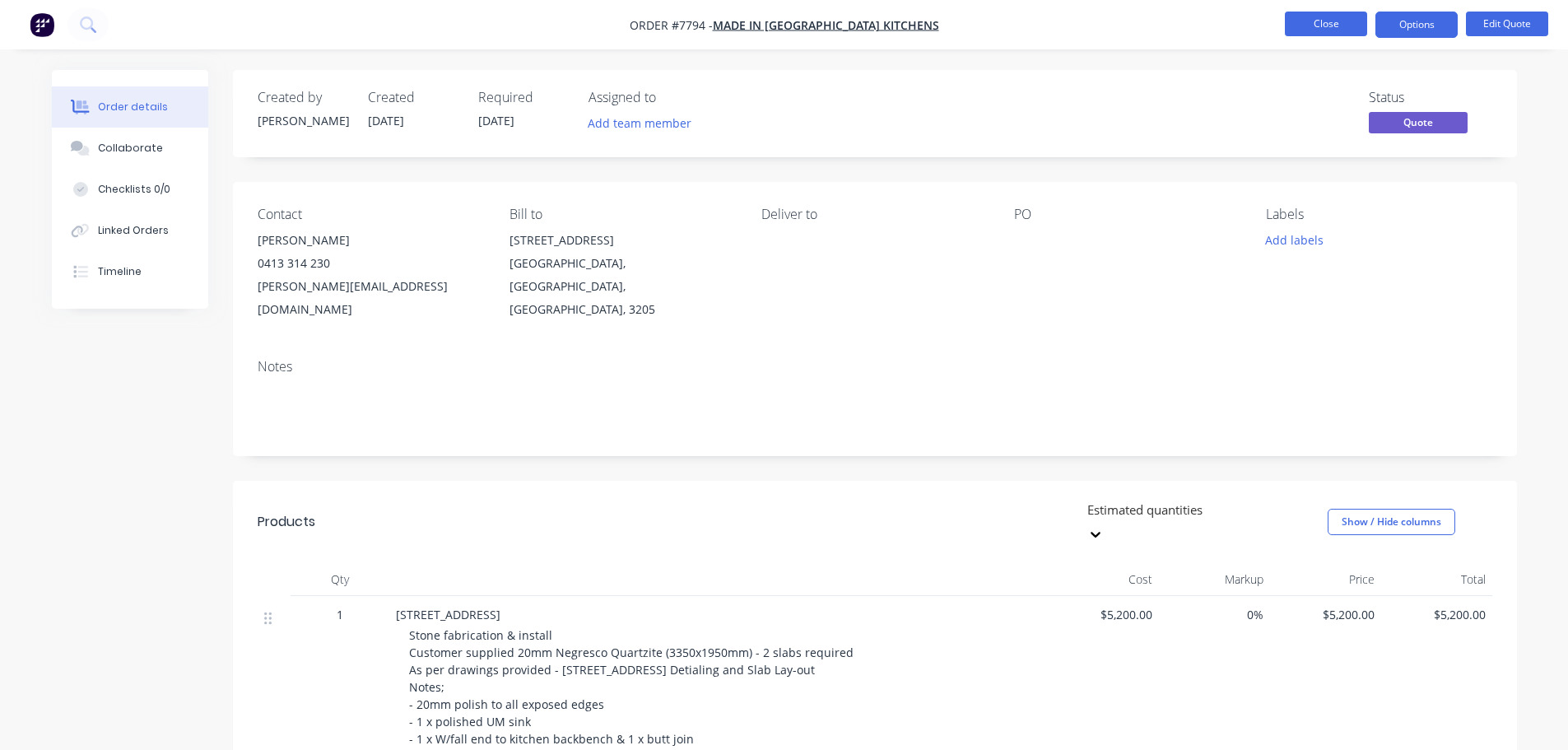
click at [1332, 28] on button "Close" at bounding box center [1326, 24] width 83 height 25
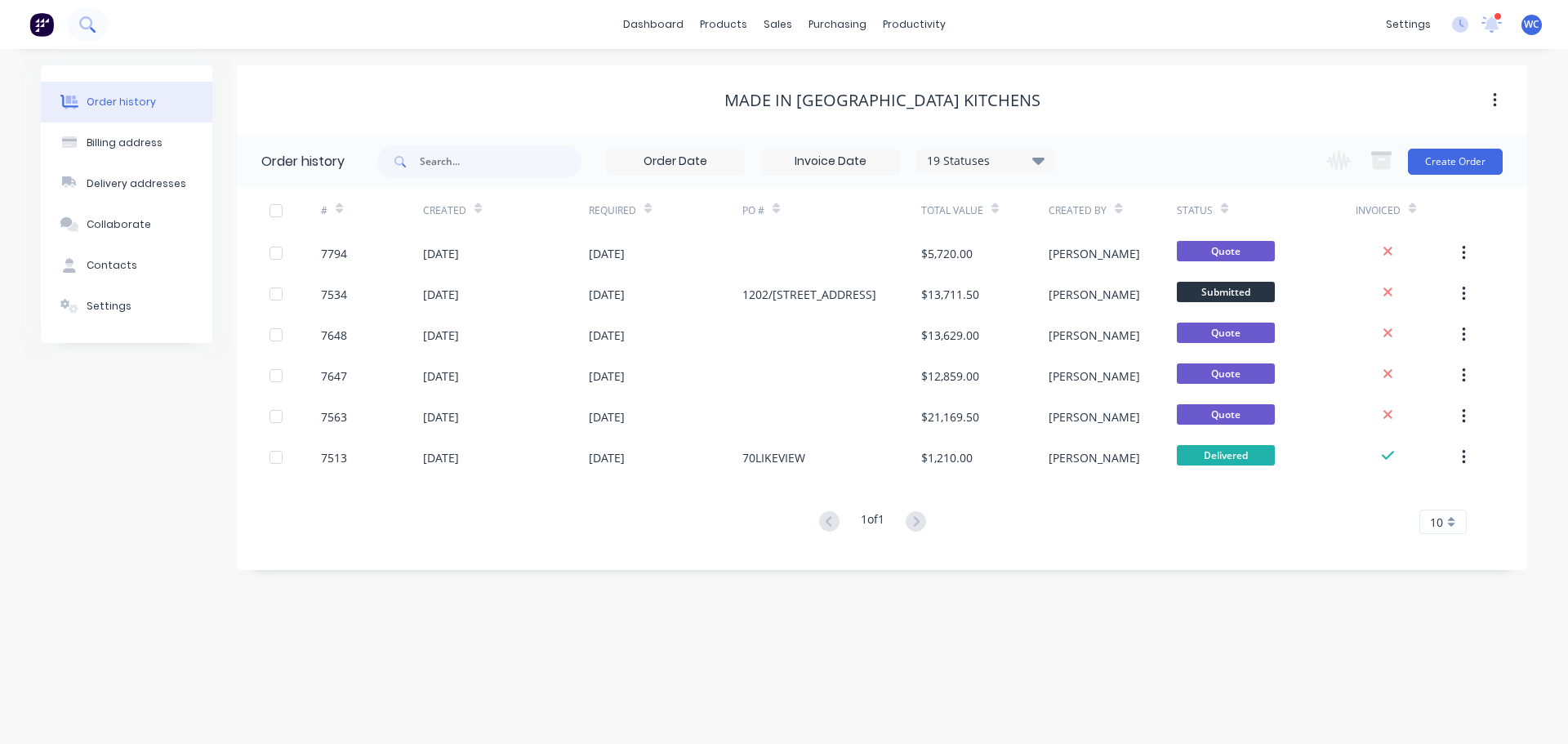
click at [85, 22] on icon at bounding box center [87, 24] width 16 height 16
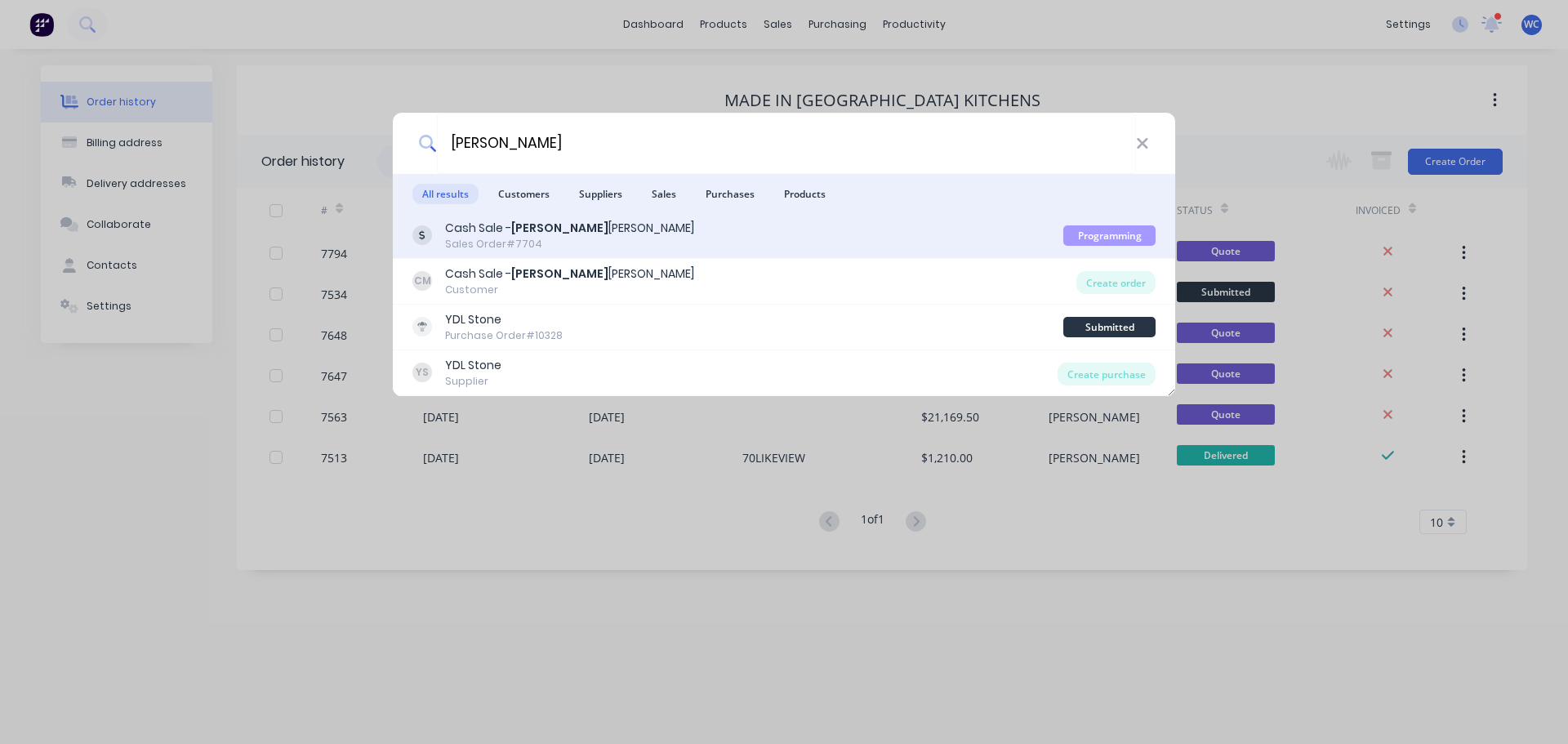
type input "[PERSON_NAME]"
click at [536, 238] on div "Sales Order #7704" at bounding box center [569, 244] width 249 height 15
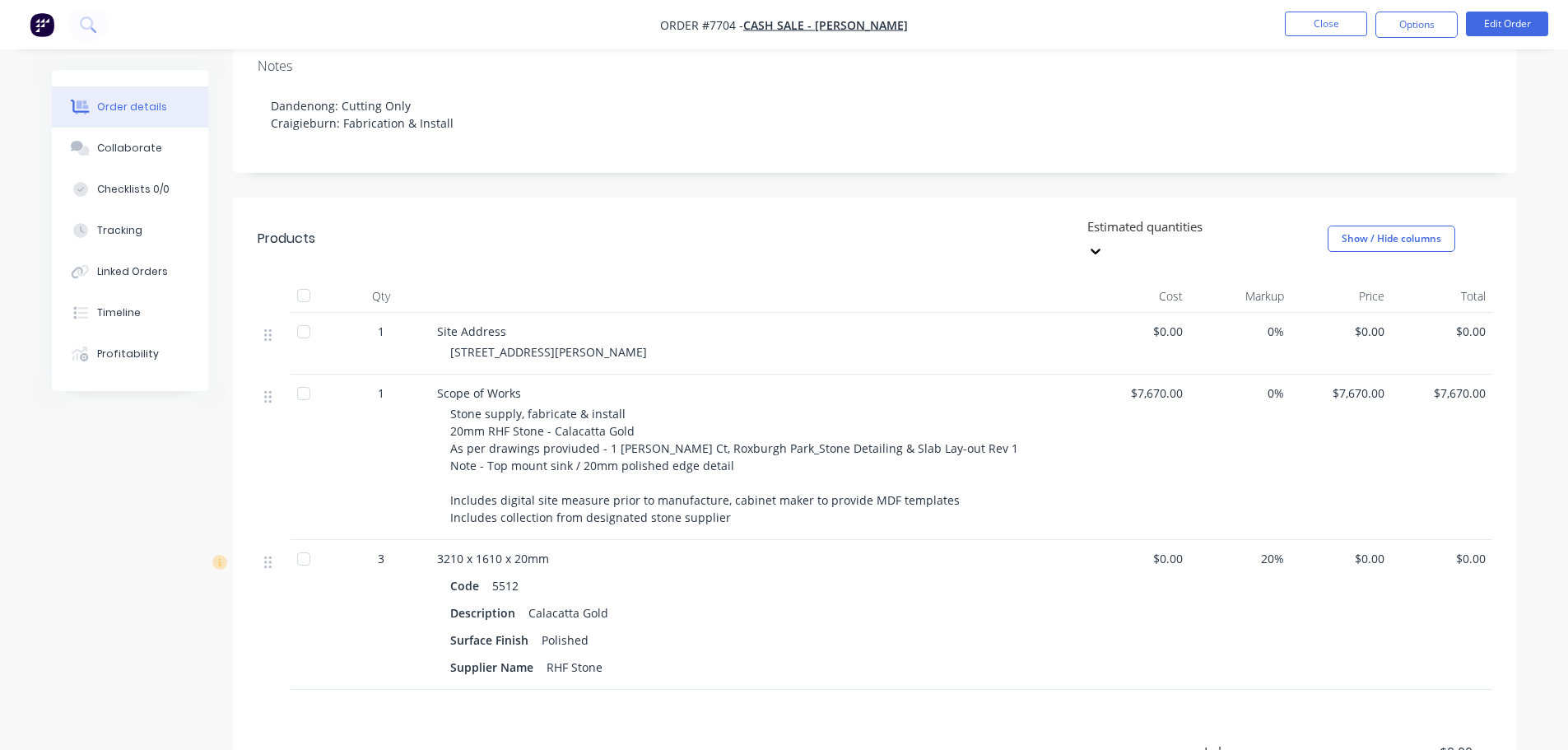
scroll to position [329, 0]
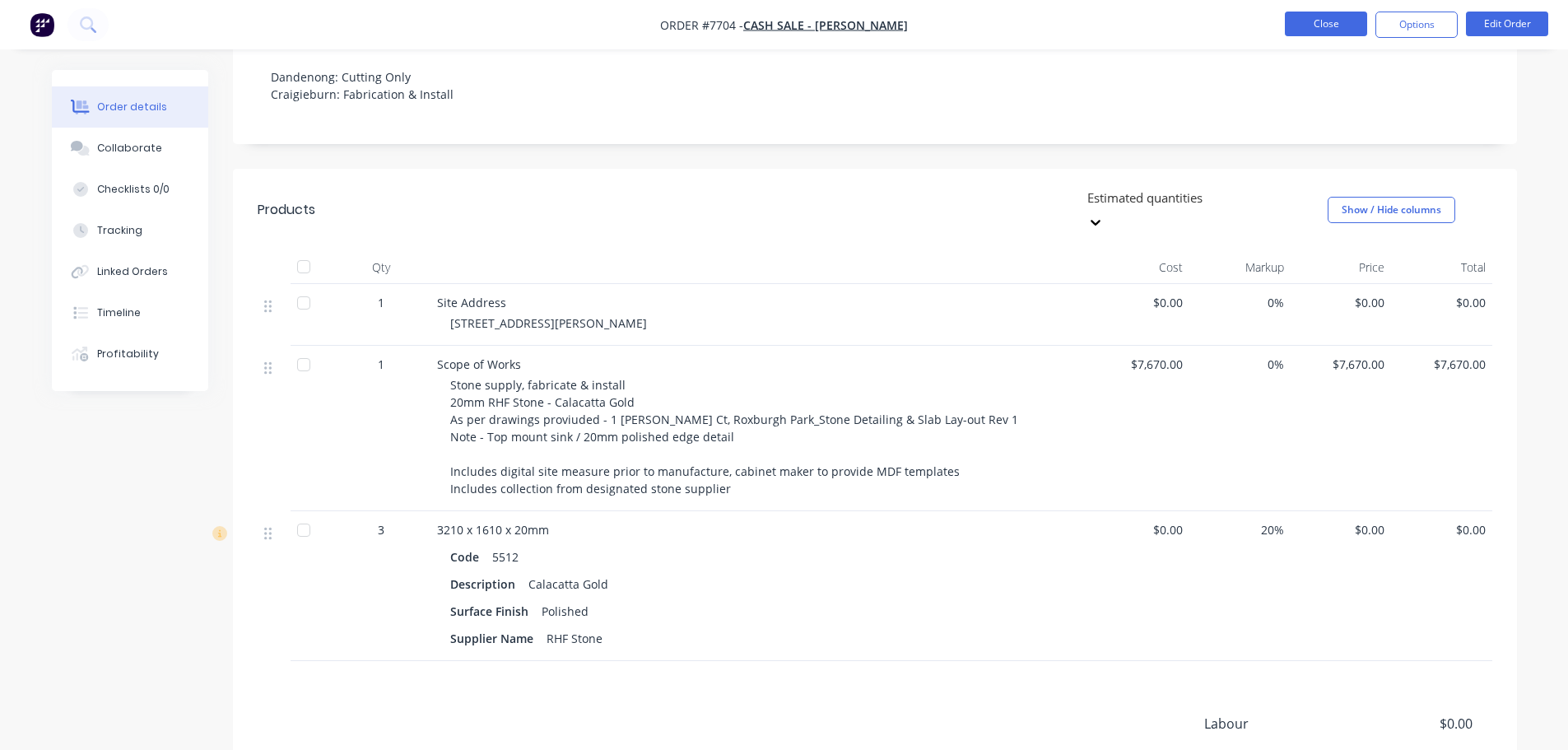
click at [1348, 22] on button "Close" at bounding box center [1326, 24] width 83 height 25
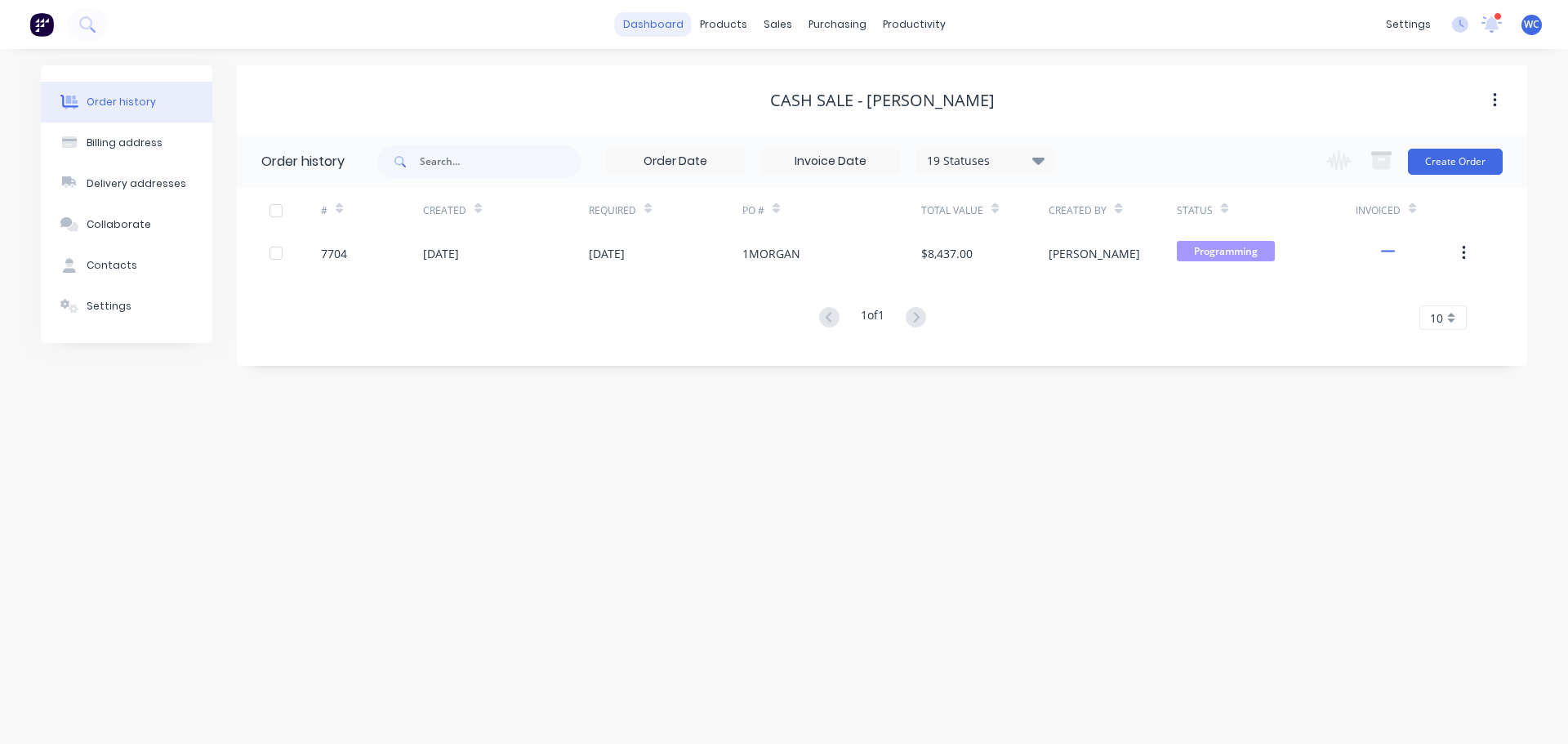
click at [658, 25] on link "dashboard" at bounding box center [653, 25] width 77 height 25
